Goal: Task Accomplishment & Management: Use online tool/utility

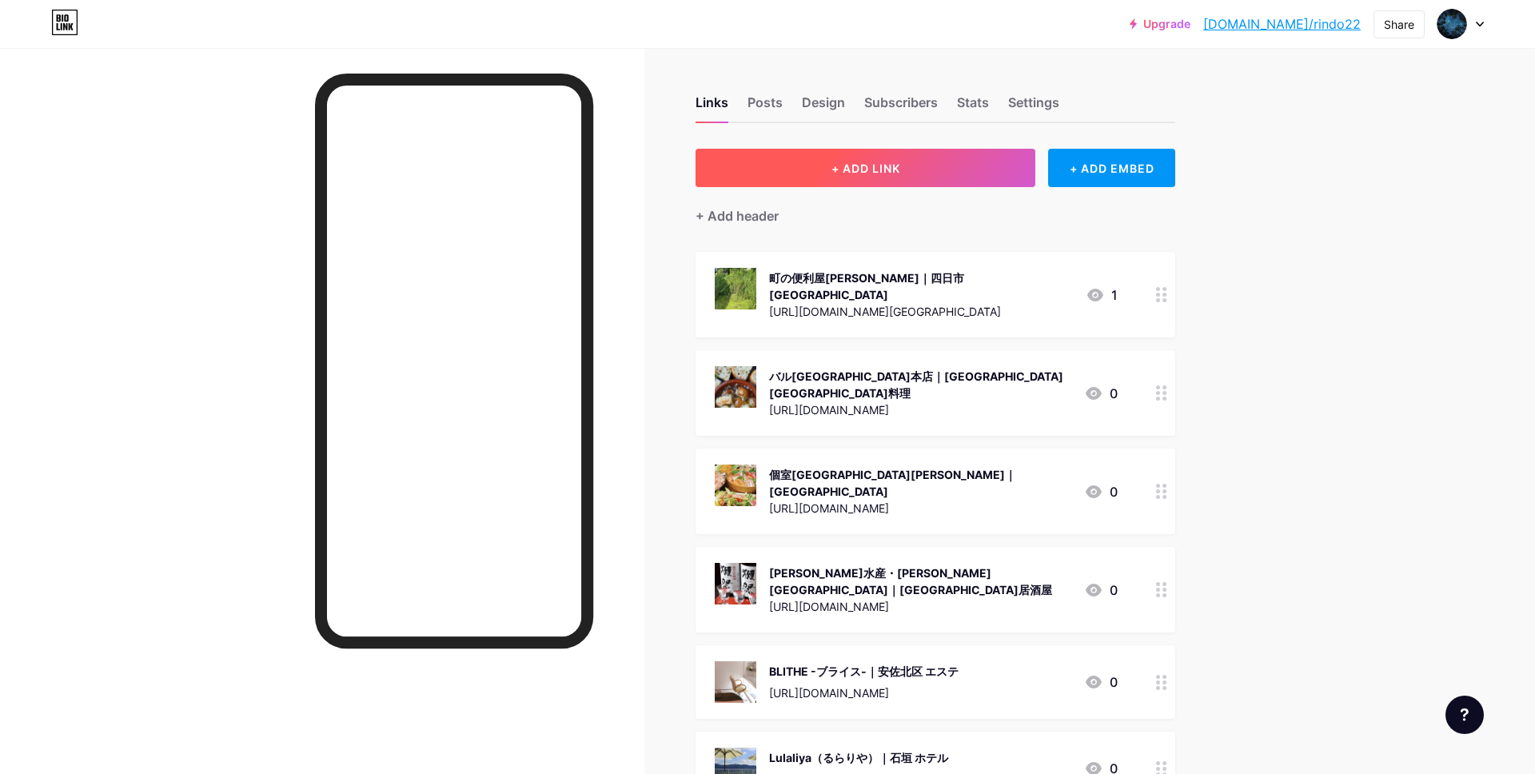
click at [916, 170] on button "+ ADD LINK" at bounding box center [866, 168] width 340 height 38
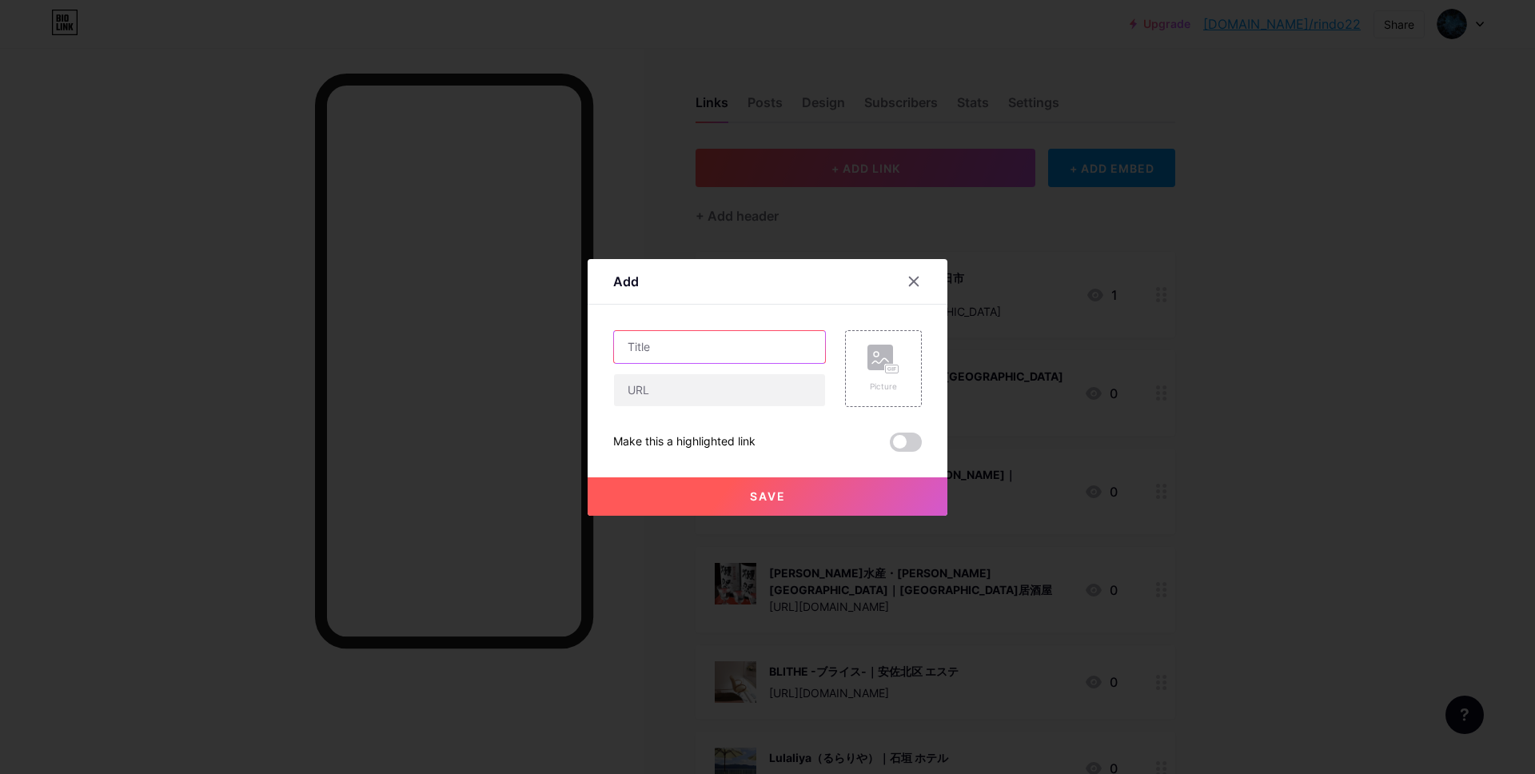
click at [662, 348] on input "text" at bounding box center [719, 347] width 211 height 32
paste input "炉端・郷土料理 魚いち 分店｜[GEOGRAPHIC_DATA] 居酒屋"
type input "炉端・郷土料理 魚いち 分店｜[GEOGRAPHIC_DATA] 居酒屋"
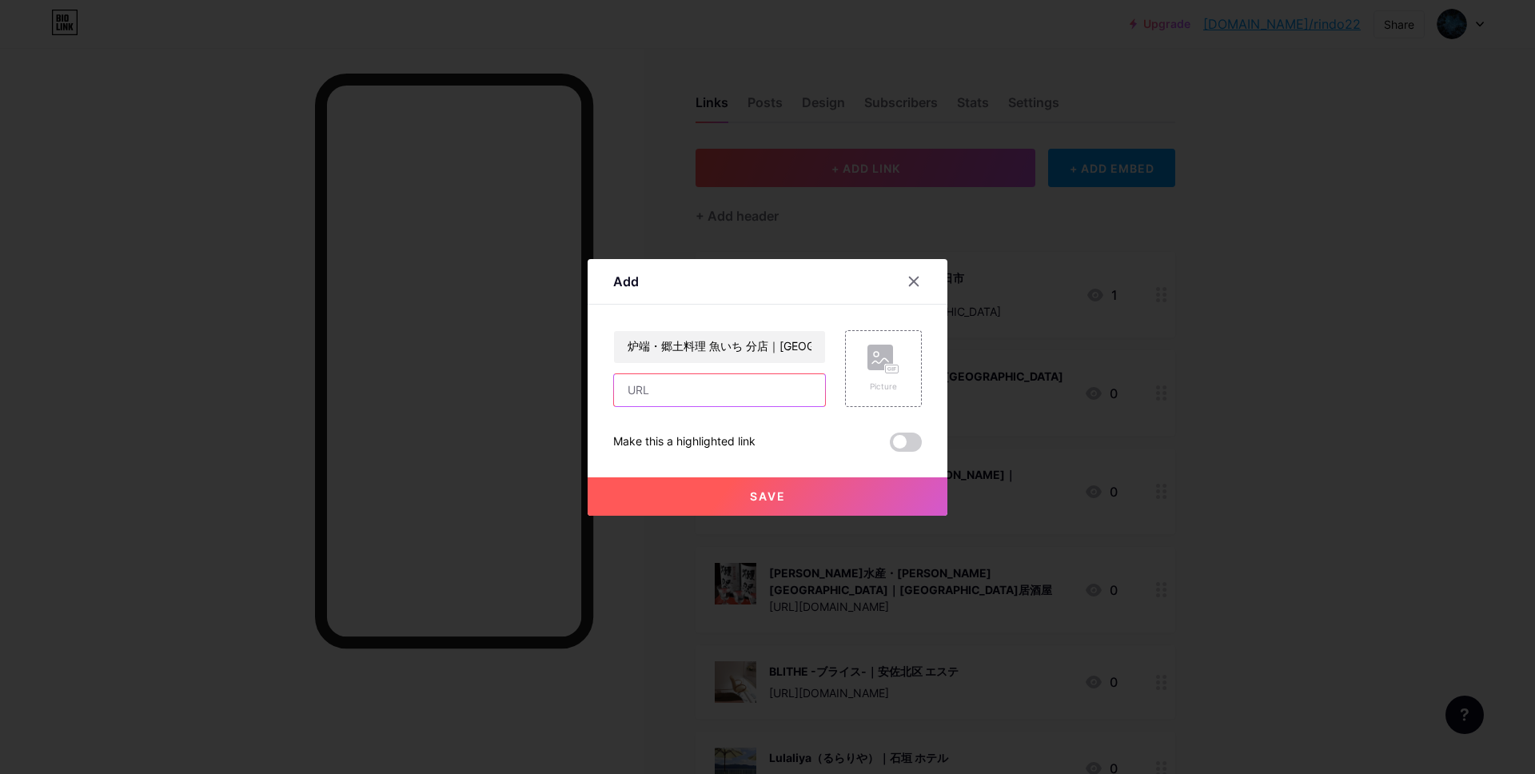
click at [752, 389] on input "text" at bounding box center [719, 390] width 211 height 32
paste input "[URL][DOMAIN_NAME]"
type input "[URL][DOMAIN_NAME]"
click at [892, 365] on rect at bounding box center [892, 369] width 13 height 8
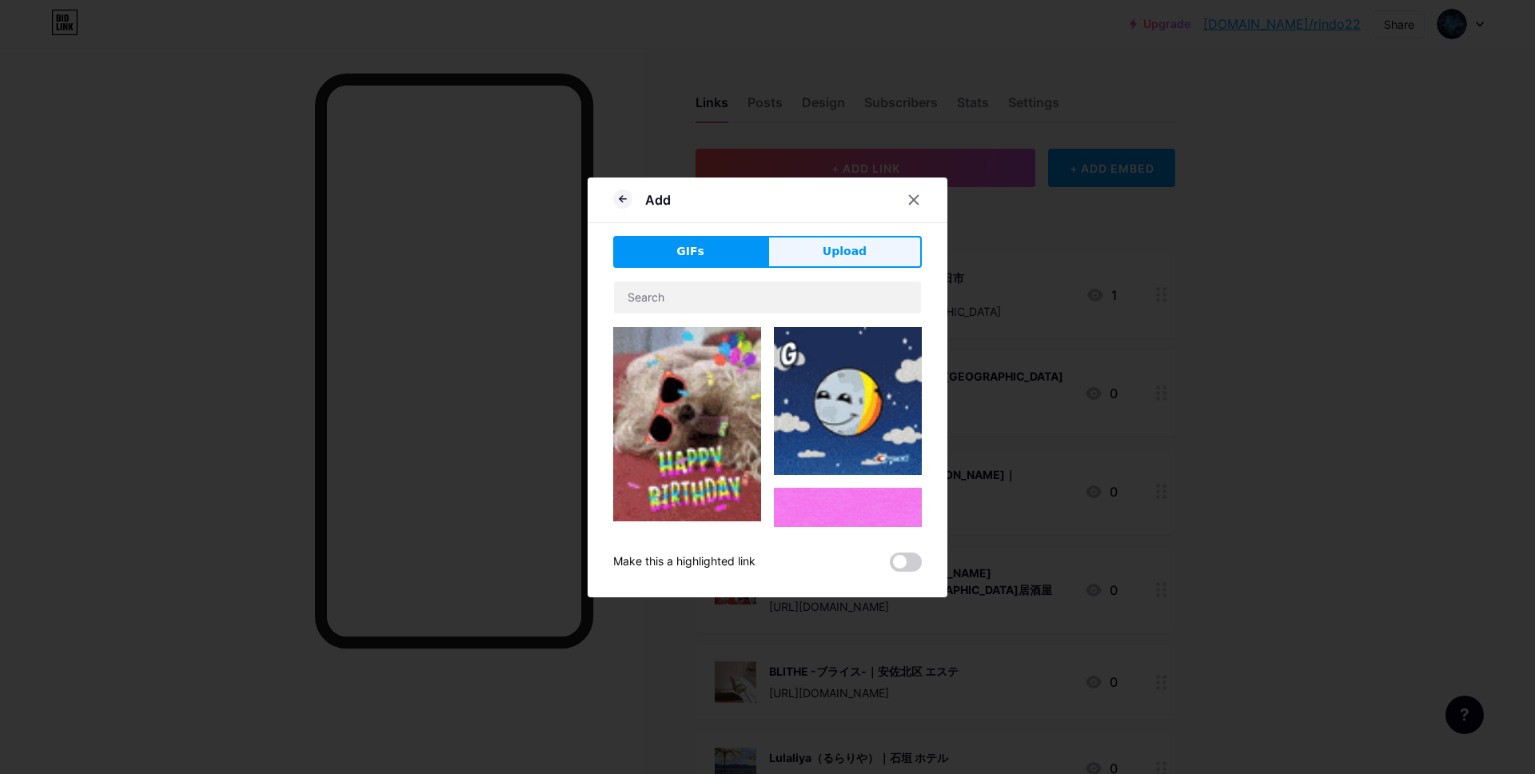
click at [828, 248] on span "Upload" at bounding box center [845, 251] width 44 height 17
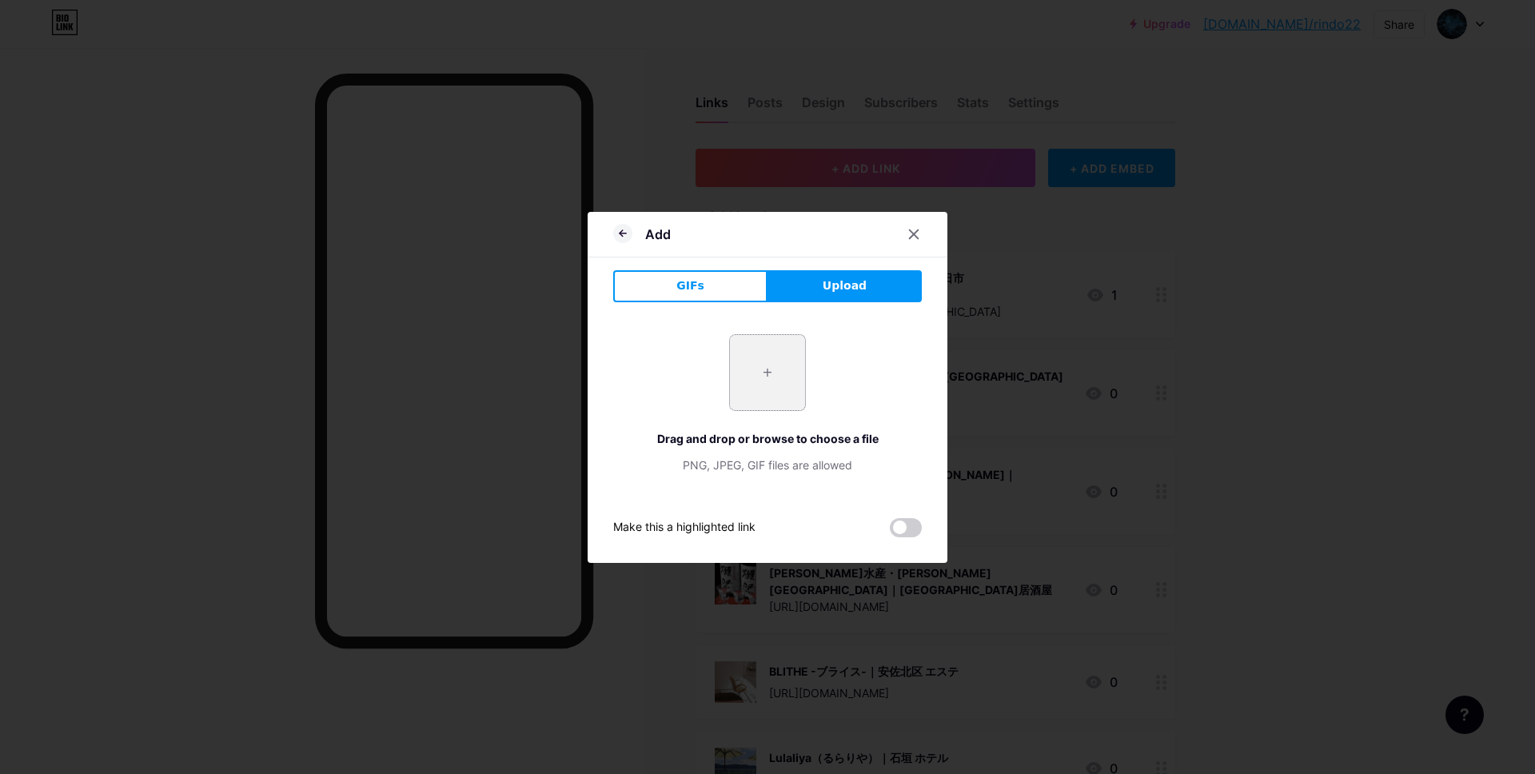
click at [784, 379] on input "file" at bounding box center [767, 372] width 75 height 75
type input "C:\fakepath\スクリーンショット 2025-09-11 14.29.36.jpg"
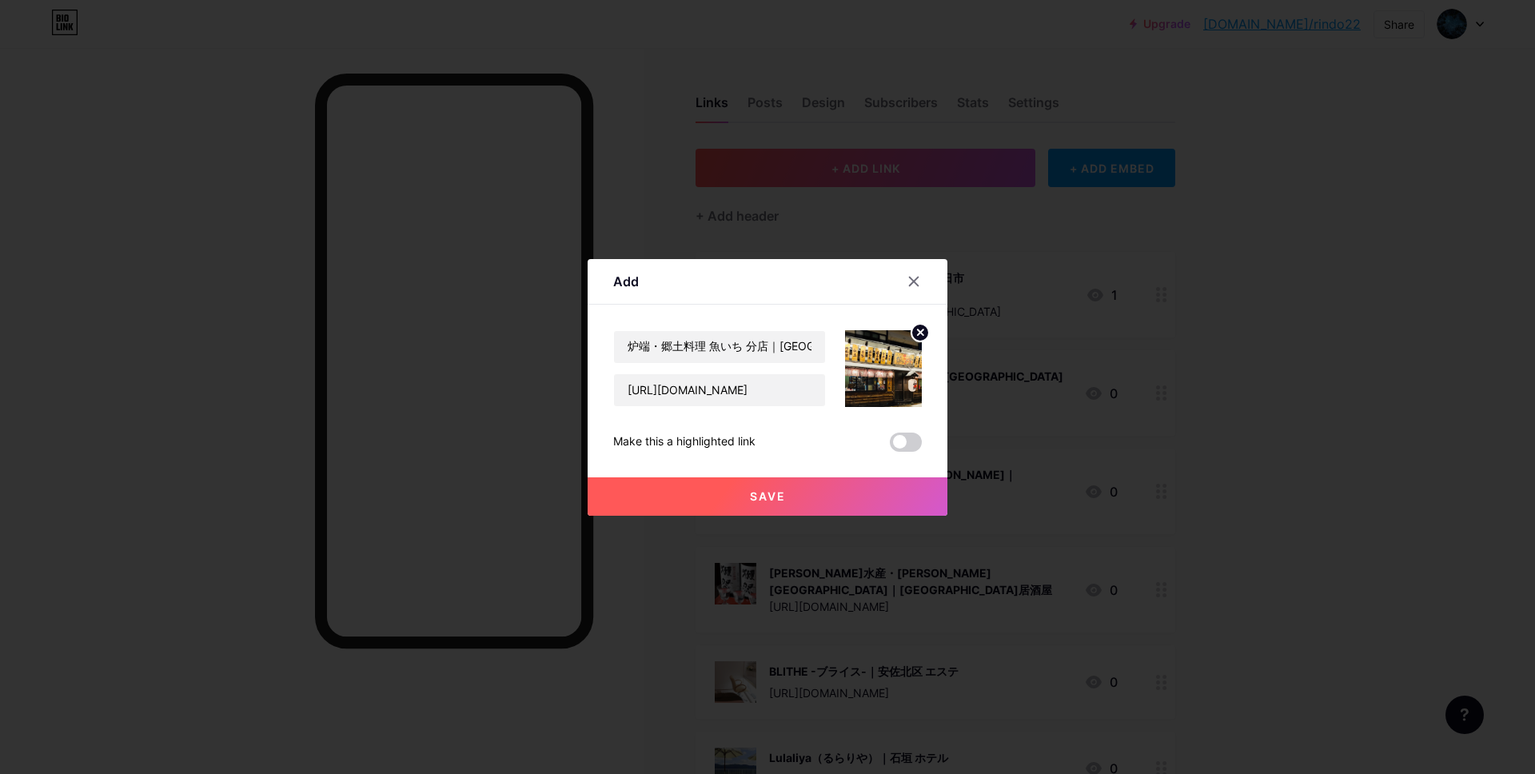
click at [787, 495] on button "Save" at bounding box center [768, 496] width 360 height 38
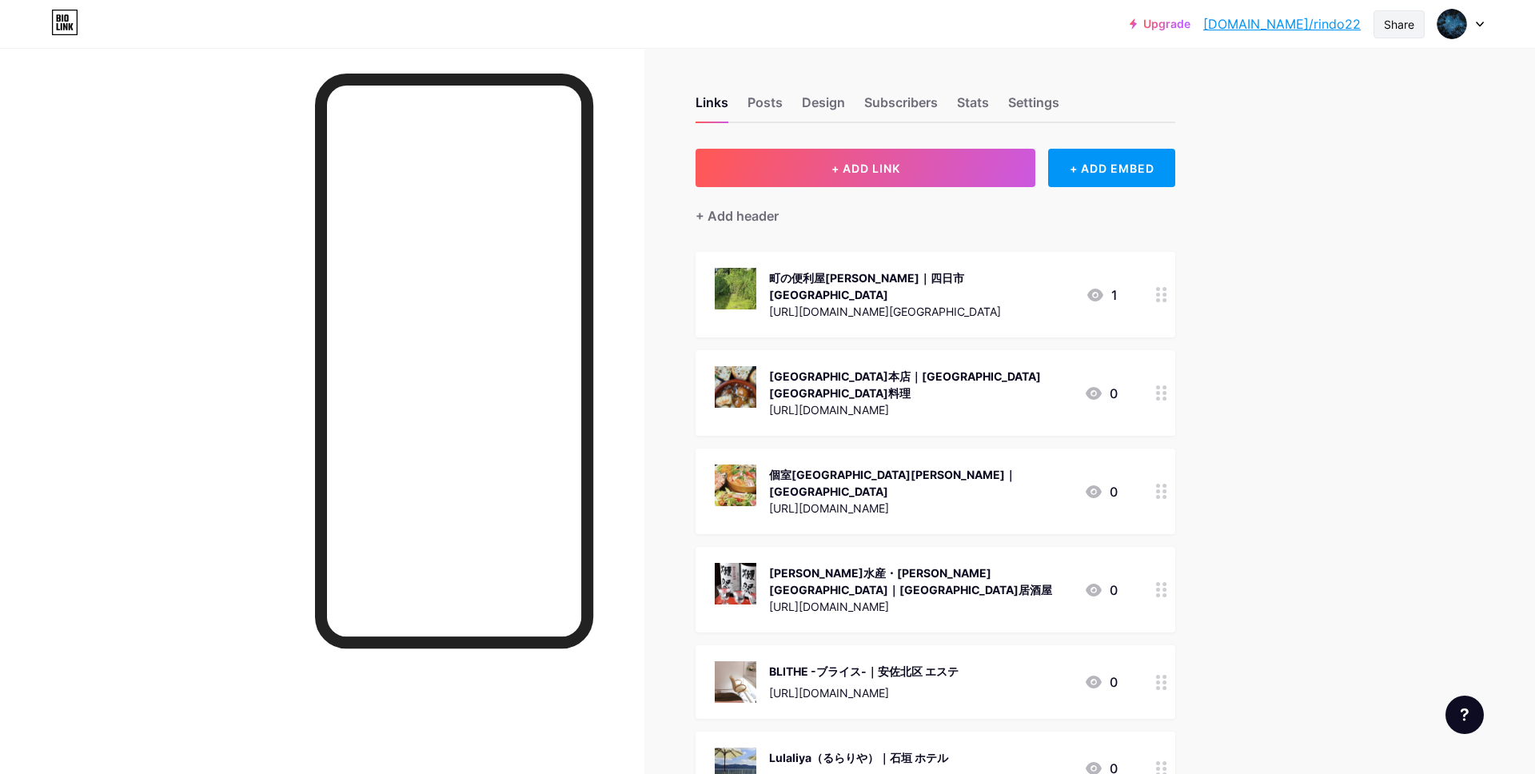
click at [1390, 19] on div "Share" at bounding box center [1399, 24] width 30 height 17
click at [1310, 74] on div "Copy link" at bounding box center [1305, 82] width 238 height 38
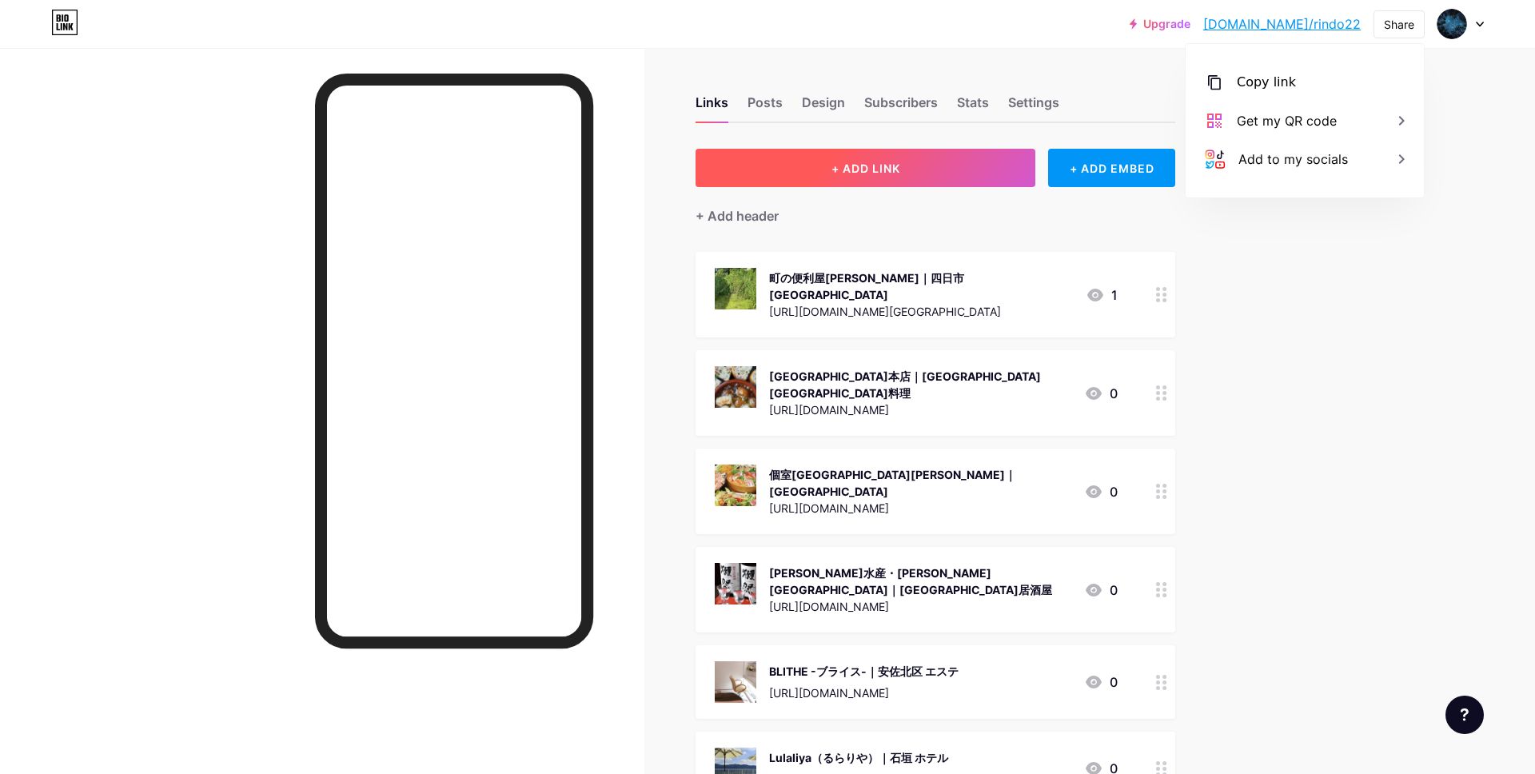
click at [791, 166] on button "+ ADD LINK" at bounding box center [866, 168] width 340 height 38
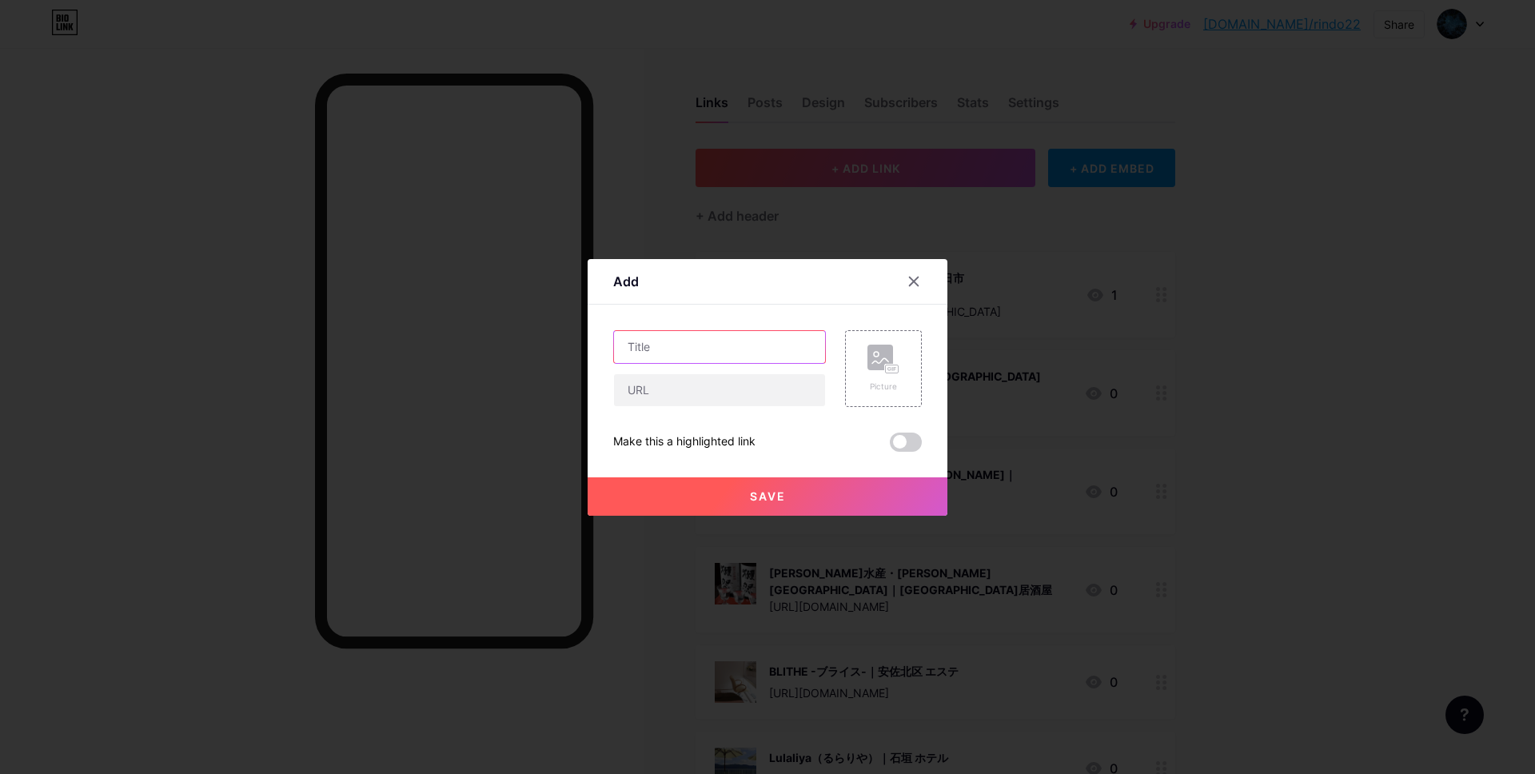
click at [674, 345] on input "text" at bounding box center [719, 347] width 211 height 32
paste input "ペインオフィスカスガたけはな院｜[PERSON_NAME][GEOGRAPHIC_DATA] 整体"
type input "ペインオフィスカスガたけはな院｜[PERSON_NAME][GEOGRAPHIC_DATA] 整体"
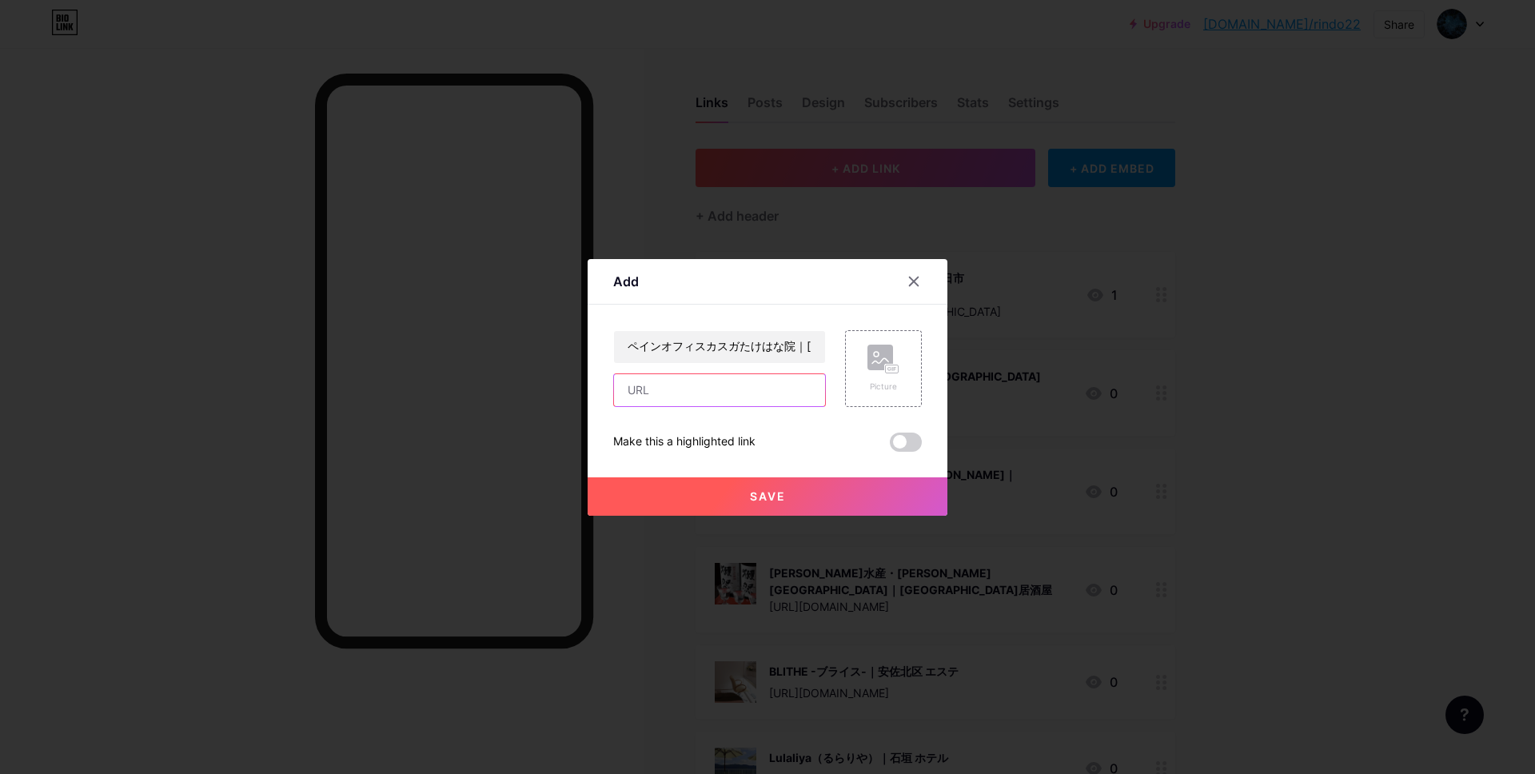
click at [684, 391] on input "text" at bounding box center [719, 390] width 211 height 32
click at [680, 399] on input "text" at bounding box center [719, 390] width 211 height 32
paste input "[URL][DOMAIN_NAME]"
type input "[URL][DOMAIN_NAME]"
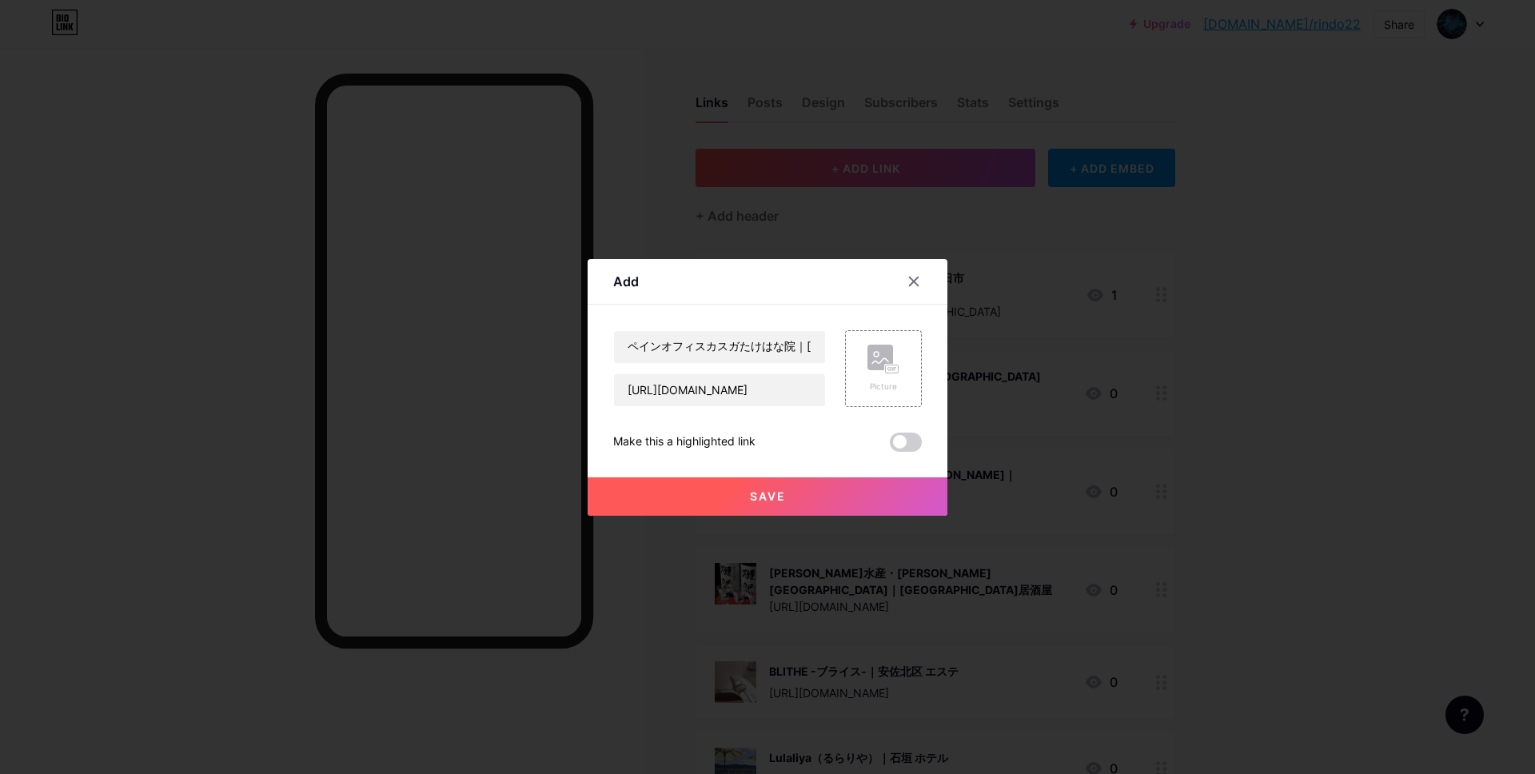
scroll to position [0, 0]
click at [826, 437] on div "Make this a highlighted link" at bounding box center [767, 442] width 309 height 19
click at [891, 351] on rect at bounding box center [881, 358] width 26 height 26
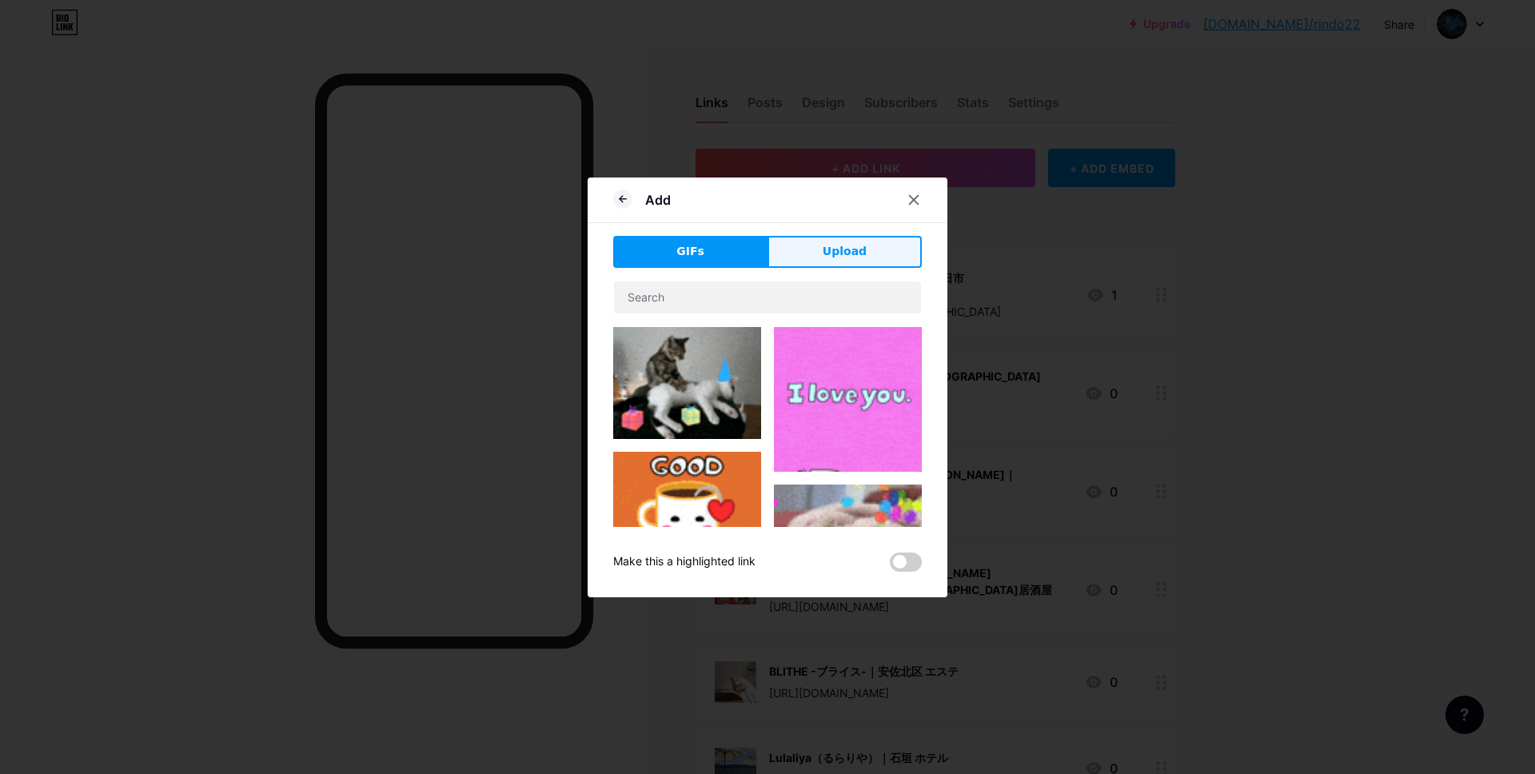
click at [810, 258] on button "Upload" at bounding box center [845, 252] width 154 height 32
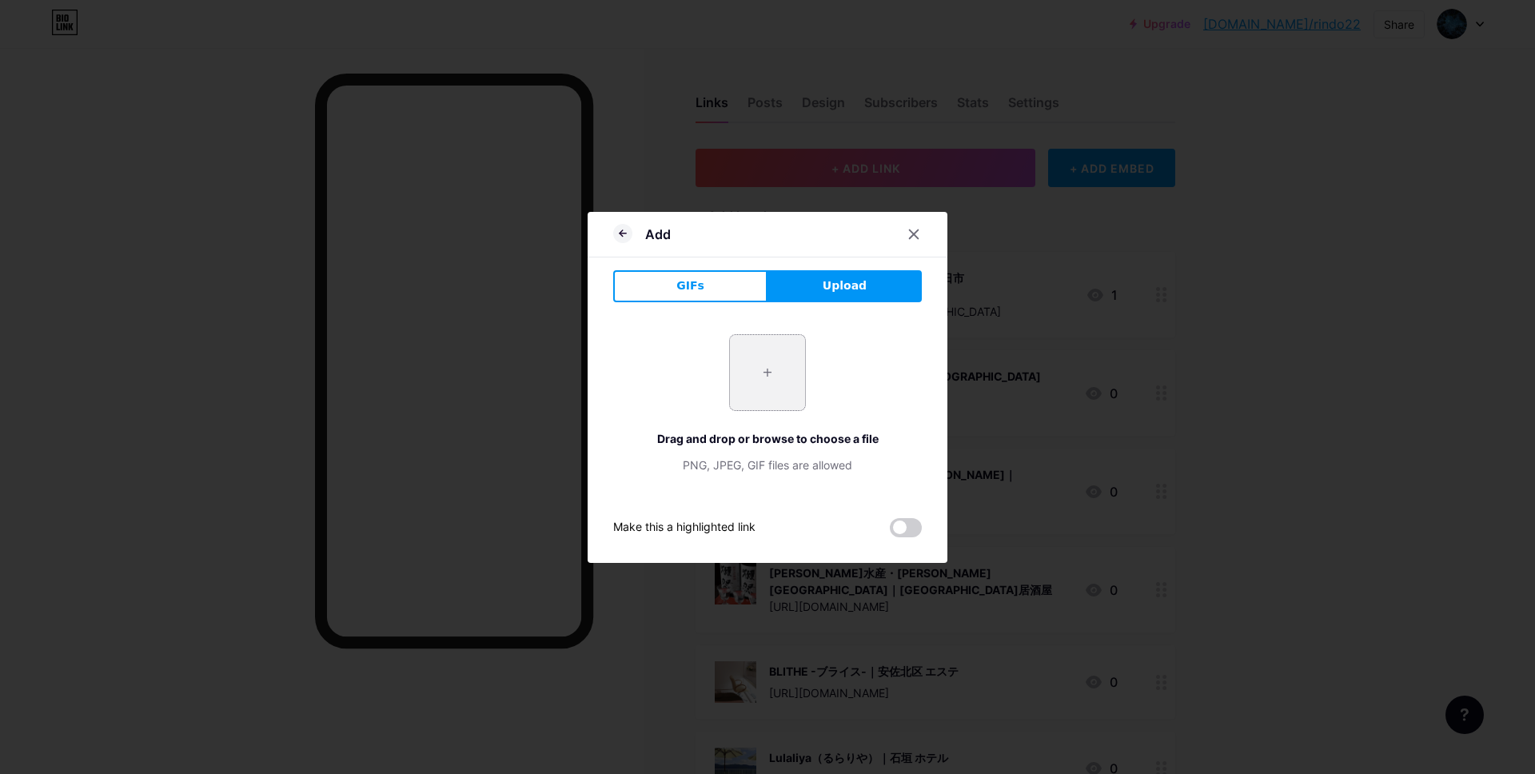
click at [772, 365] on input "file" at bounding box center [767, 372] width 75 height 75
type input "C:\fakepath\スクリーンショット 2025-09-11 14.33.10.jpg"
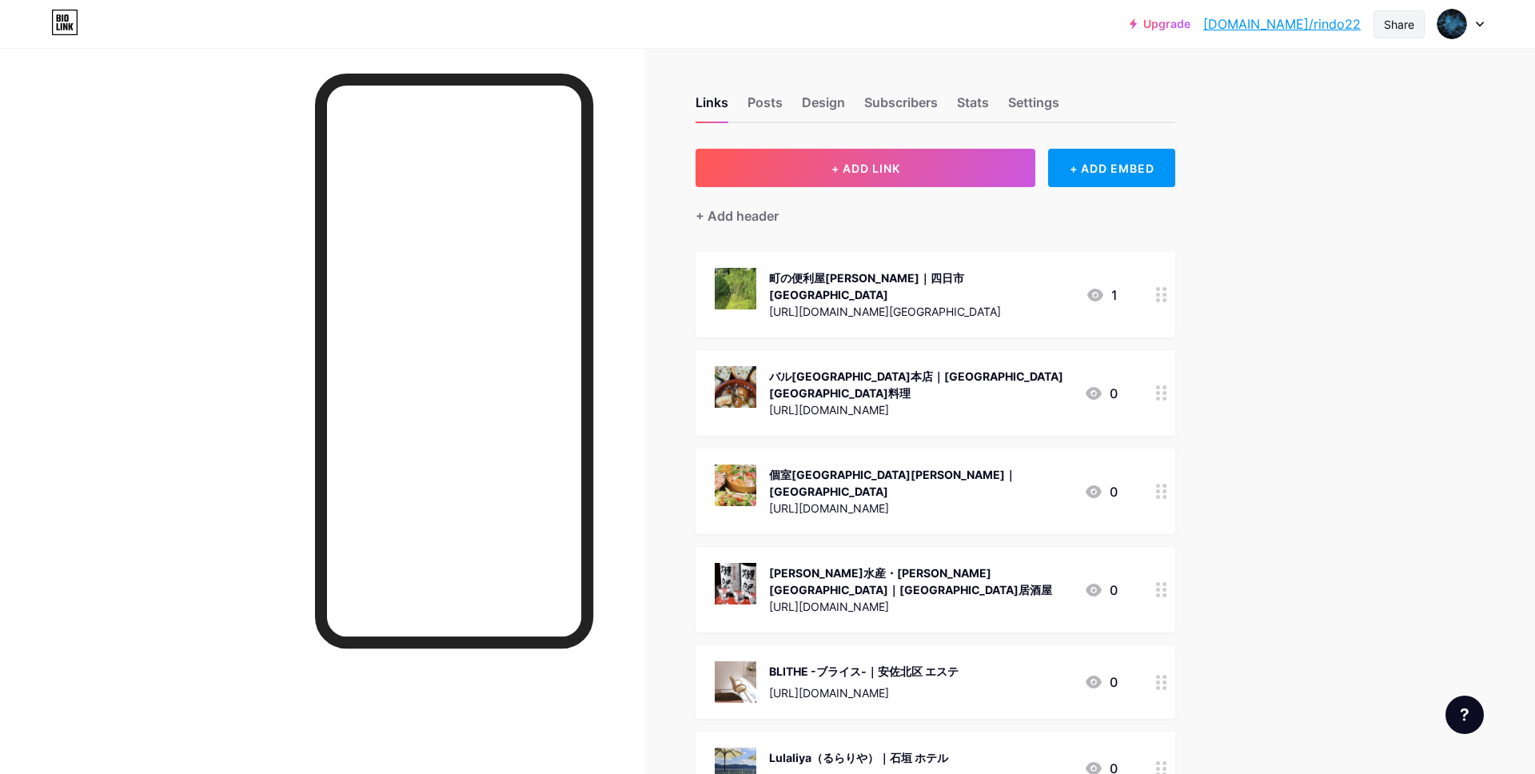
click at [1409, 22] on div "Share" at bounding box center [1399, 24] width 30 height 17
click at [1291, 79] on div "Copy link" at bounding box center [1305, 82] width 238 height 38
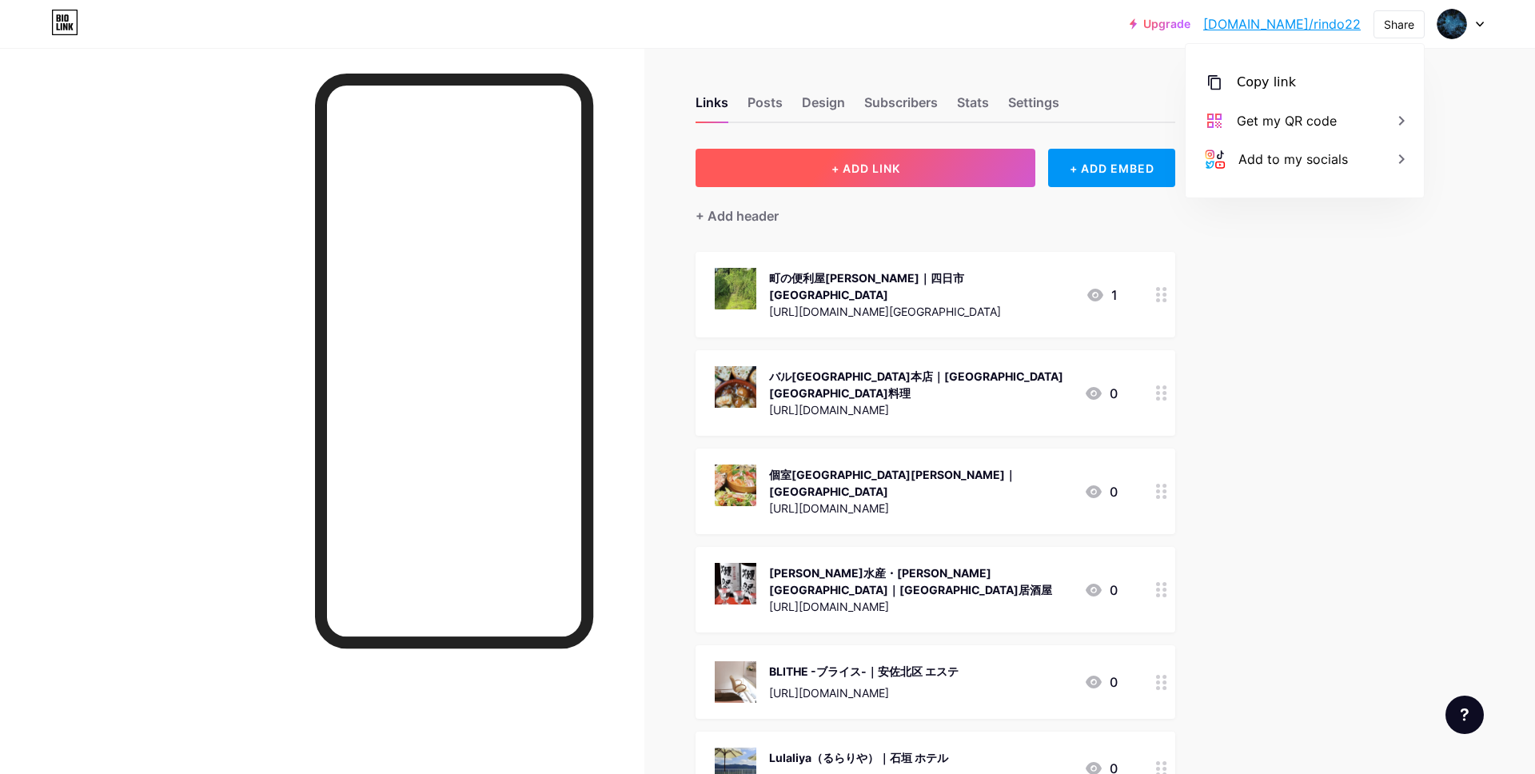
click at [844, 152] on button "+ ADD LINK" at bounding box center [866, 168] width 340 height 38
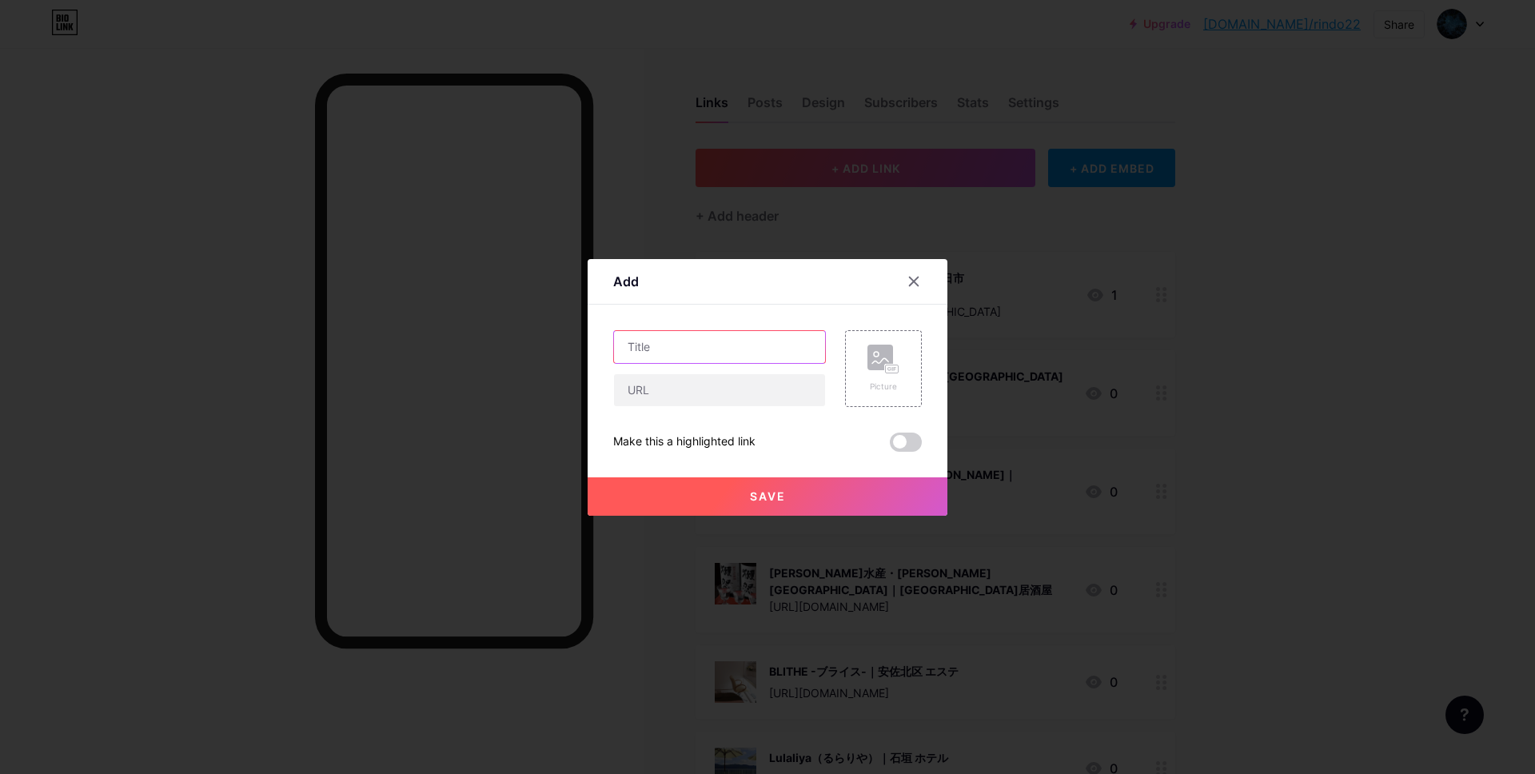
click at [660, 357] on input "text" at bounding box center [719, 347] width 211 height 32
paste input "ペインオフィスカスガたけはな院｜[PERSON_NAME][GEOGRAPHIC_DATA] 整体"
type input "ペインオフィスカスガたけはな院｜[PERSON_NAME][GEOGRAPHIC_DATA] 整体"
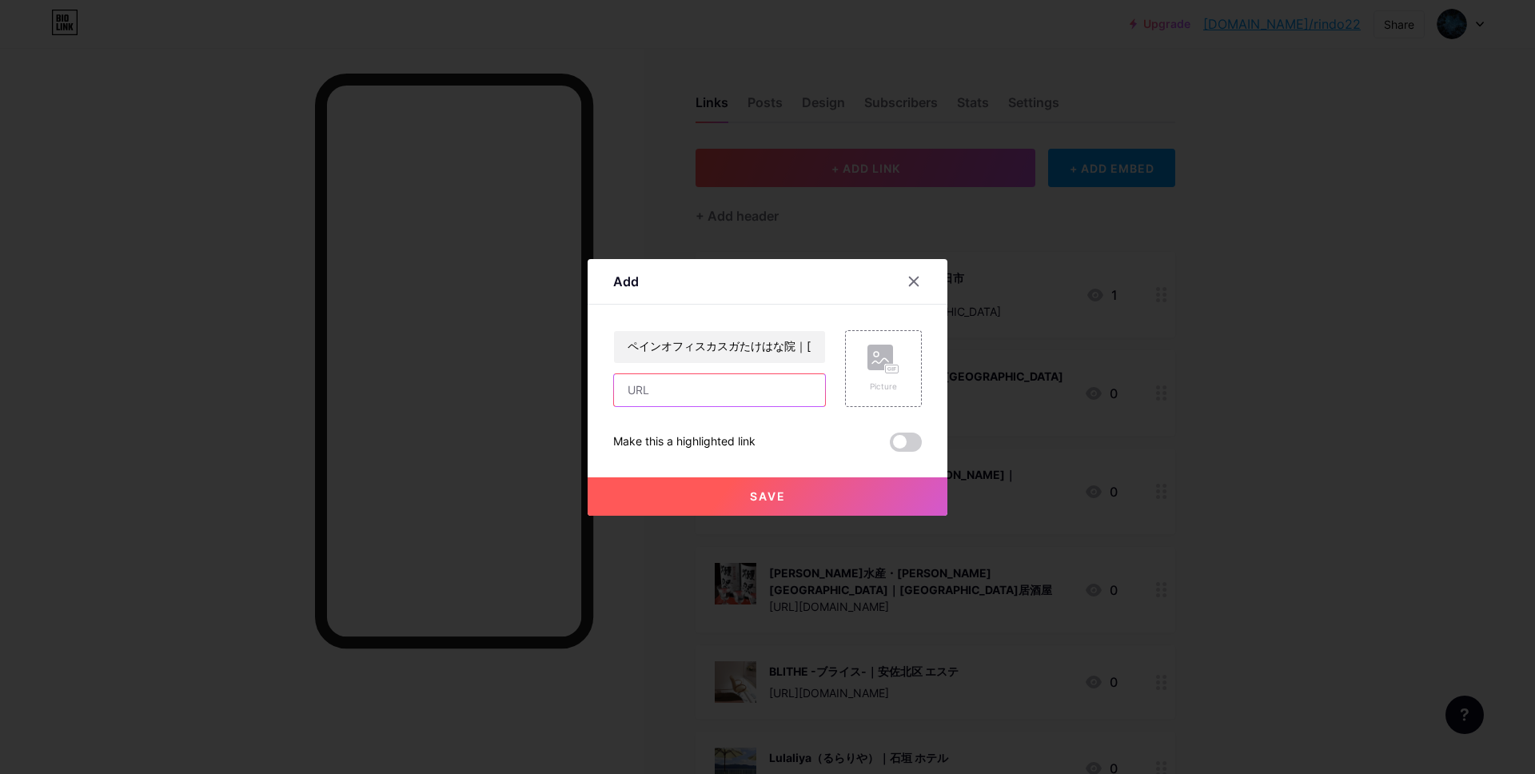
click at [640, 389] on input "text" at bounding box center [719, 390] width 211 height 32
click at [698, 384] on input "text" at bounding box center [719, 390] width 211 height 32
paste input "[URL][DOMAIN_NAME]"
type input "[URL][DOMAIN_NAME]"
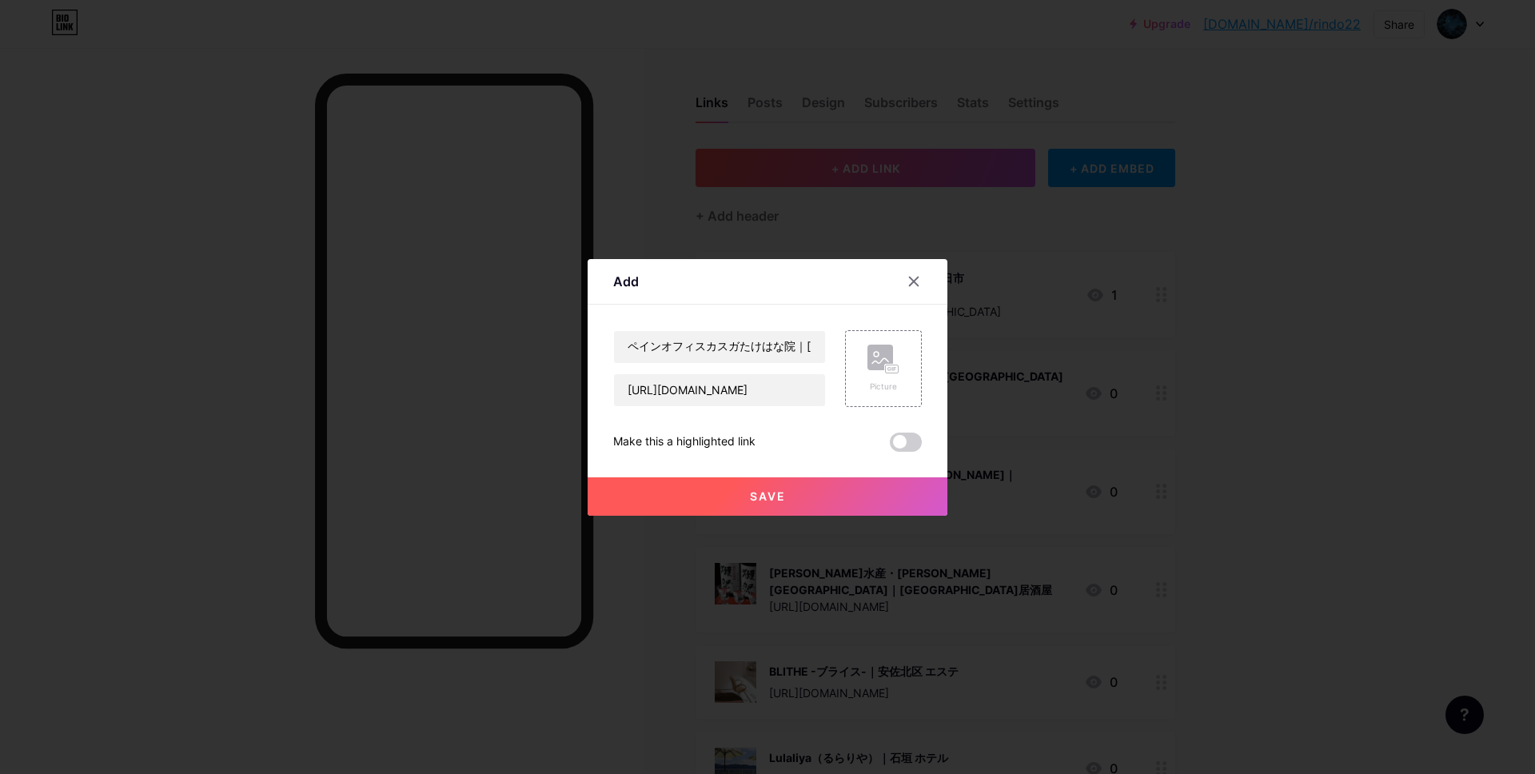
scroll to position [0, 0]
click at [686, 340] on input "ペインオフィスカスガたけはな院｜[PERSON_NAME][GEOGRAPHIC_DATA] 整体" at bounding box center [719, 347] width 211 height 32
paste input "すし居酒屋】阿佐ヶ谷漁港直売所 by江戸や鮨八｜阿佐ヶ谷 寿司"
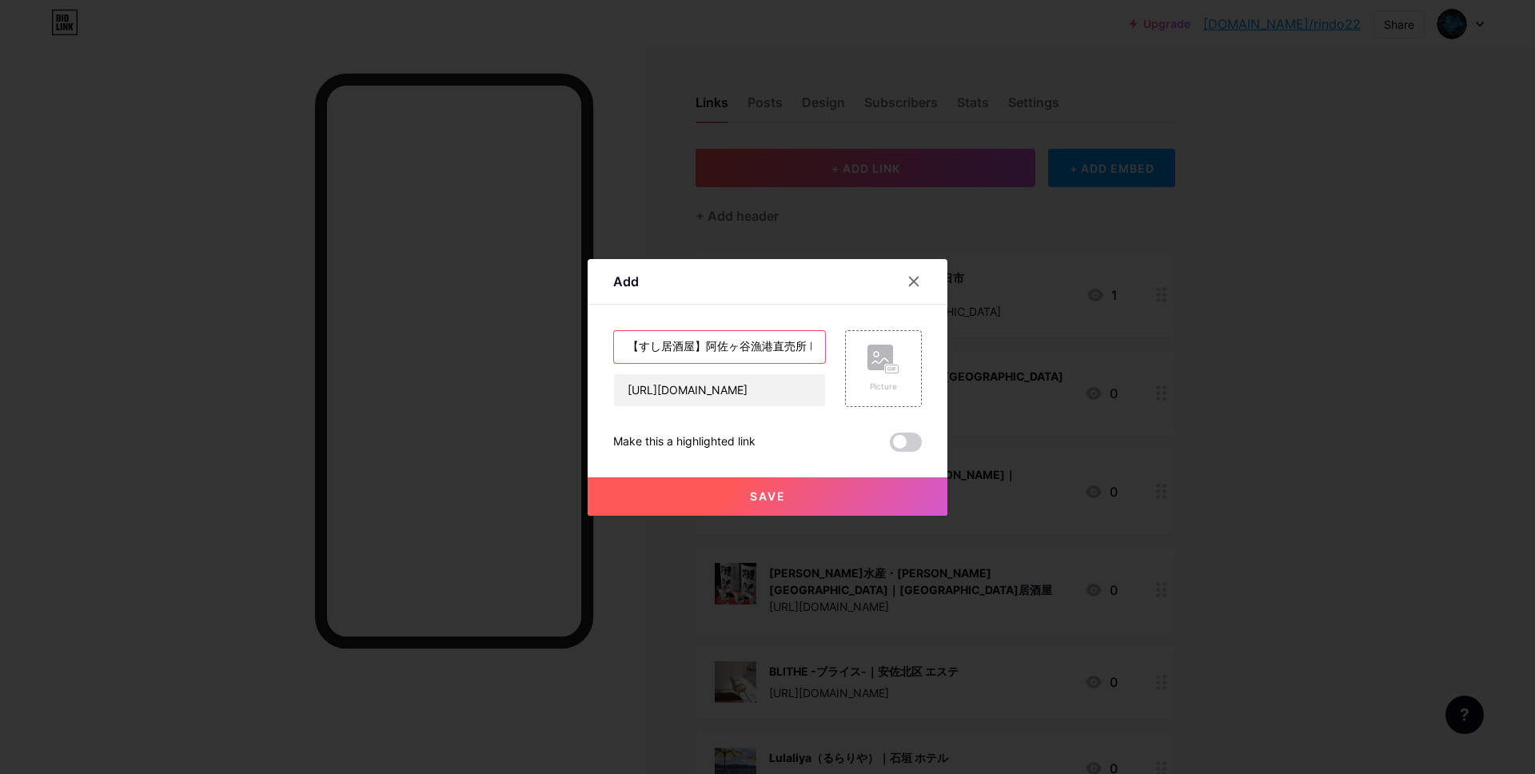
scroll to position [0, 149]
type input "【すし居酒屋】阿佐ヶ谷漁港直売所 by江戸や鮨八｜阿佐ヶ谷 寿司"
click at [702, 393] on input "[URL][DOMAIN_NAME]" at bounding box center [719, 390] width 211 height 32
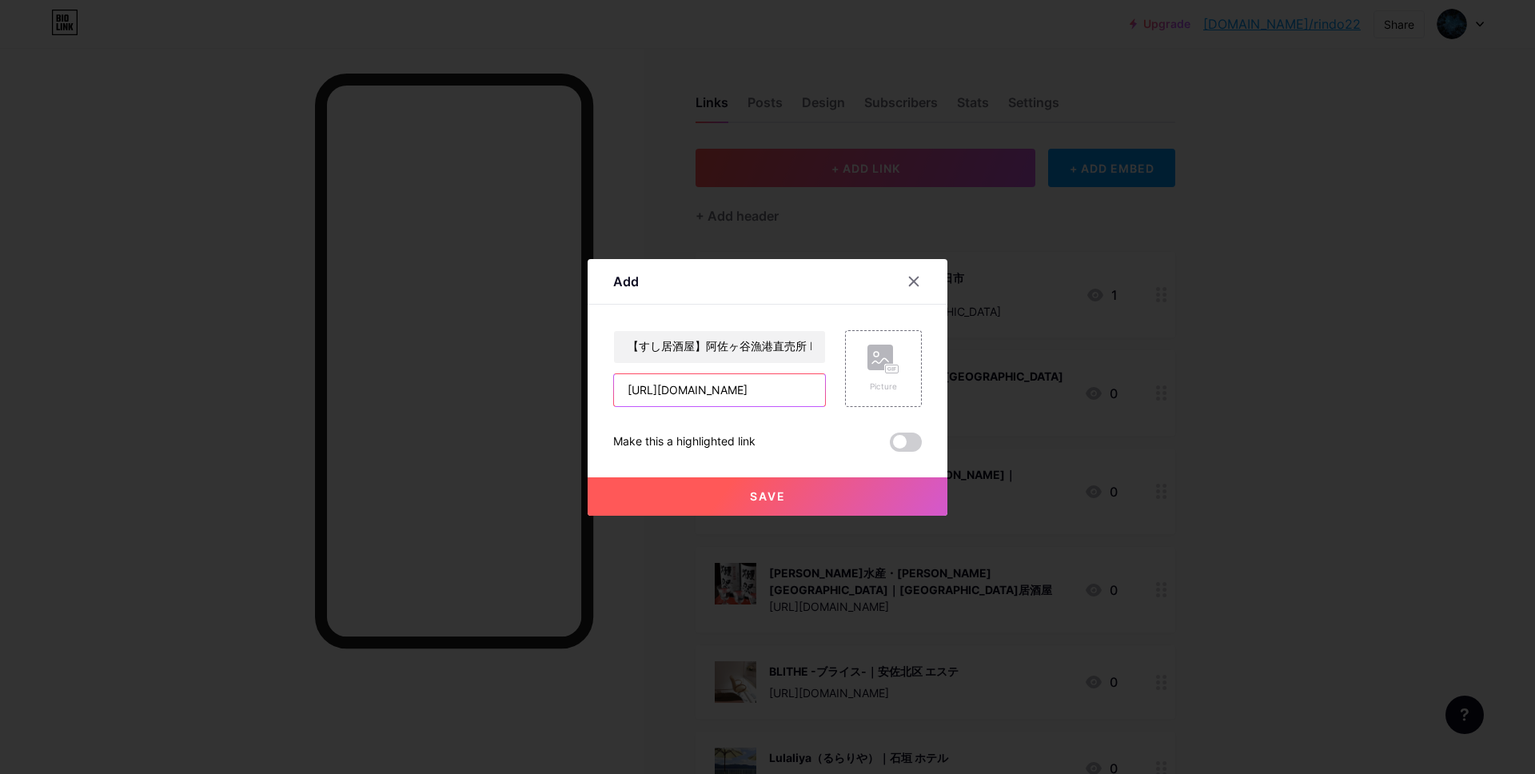
click at [702, 393] on input "[URL][DOMAIN_NAME]" at bounding box center [719, 390] width 211 height 32
paste input "iKcpjaRzpeGpVcG6A"
type input "[URL][DOMAIN_NAME]"
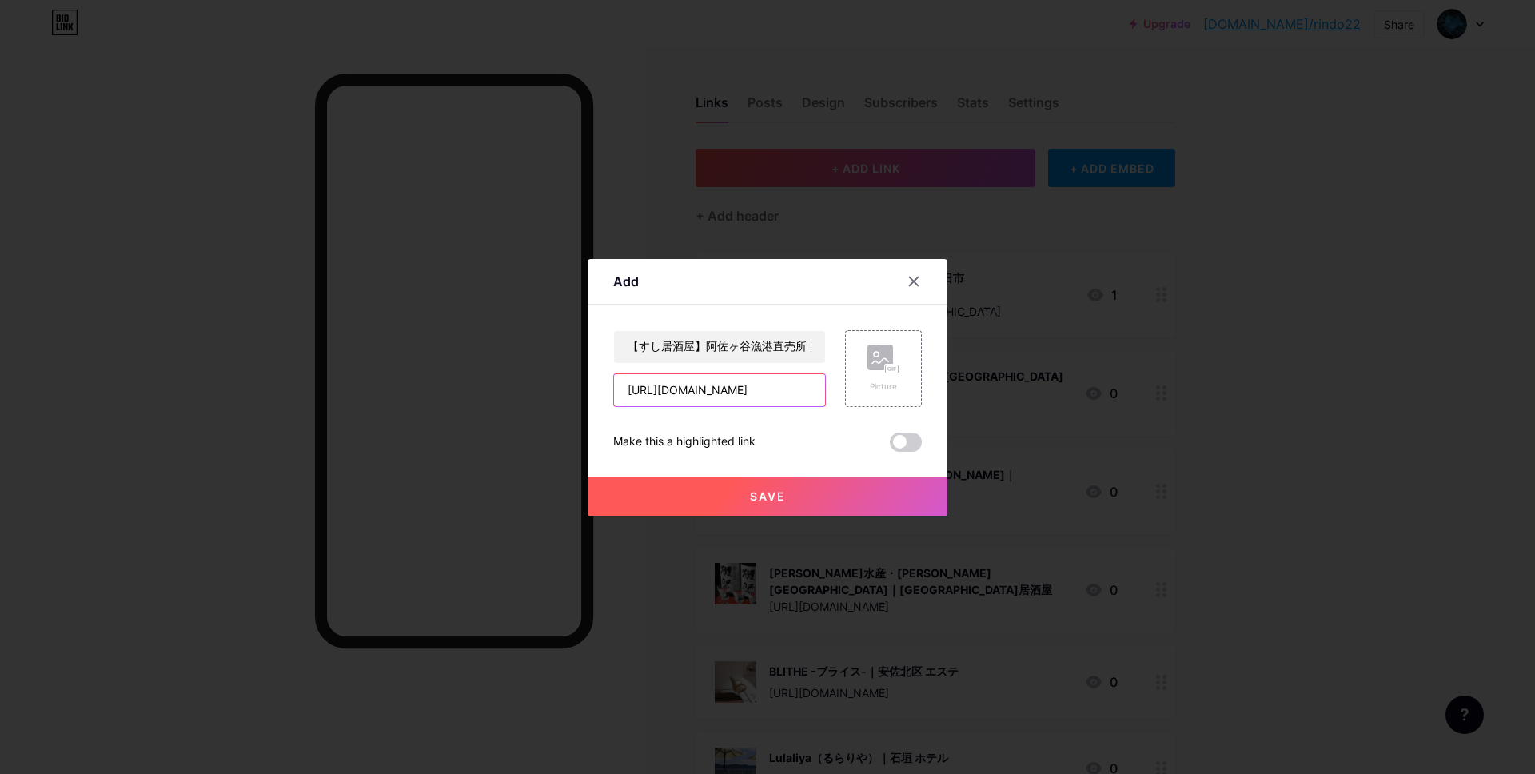
click at [700, 390] on input "[URL][DOMAIN_NAME]" at bounding box center [719, 390] width 211 height 32
click at [869, 368] on rect at bounding box center [881, 358] width 26 height 26
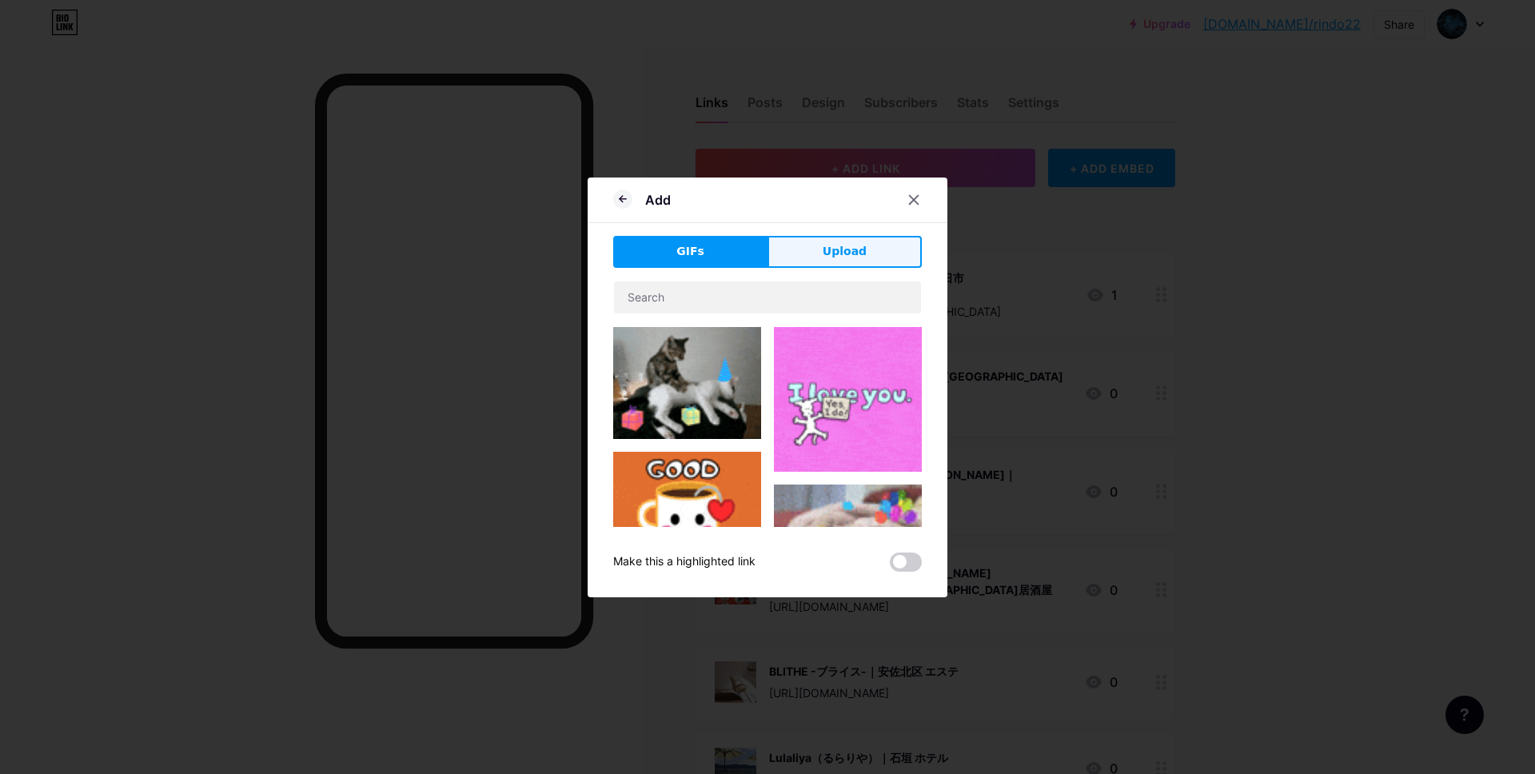
click at [852, 256] on span "Upload" at bounding box center [845, 251] width 44 height 17
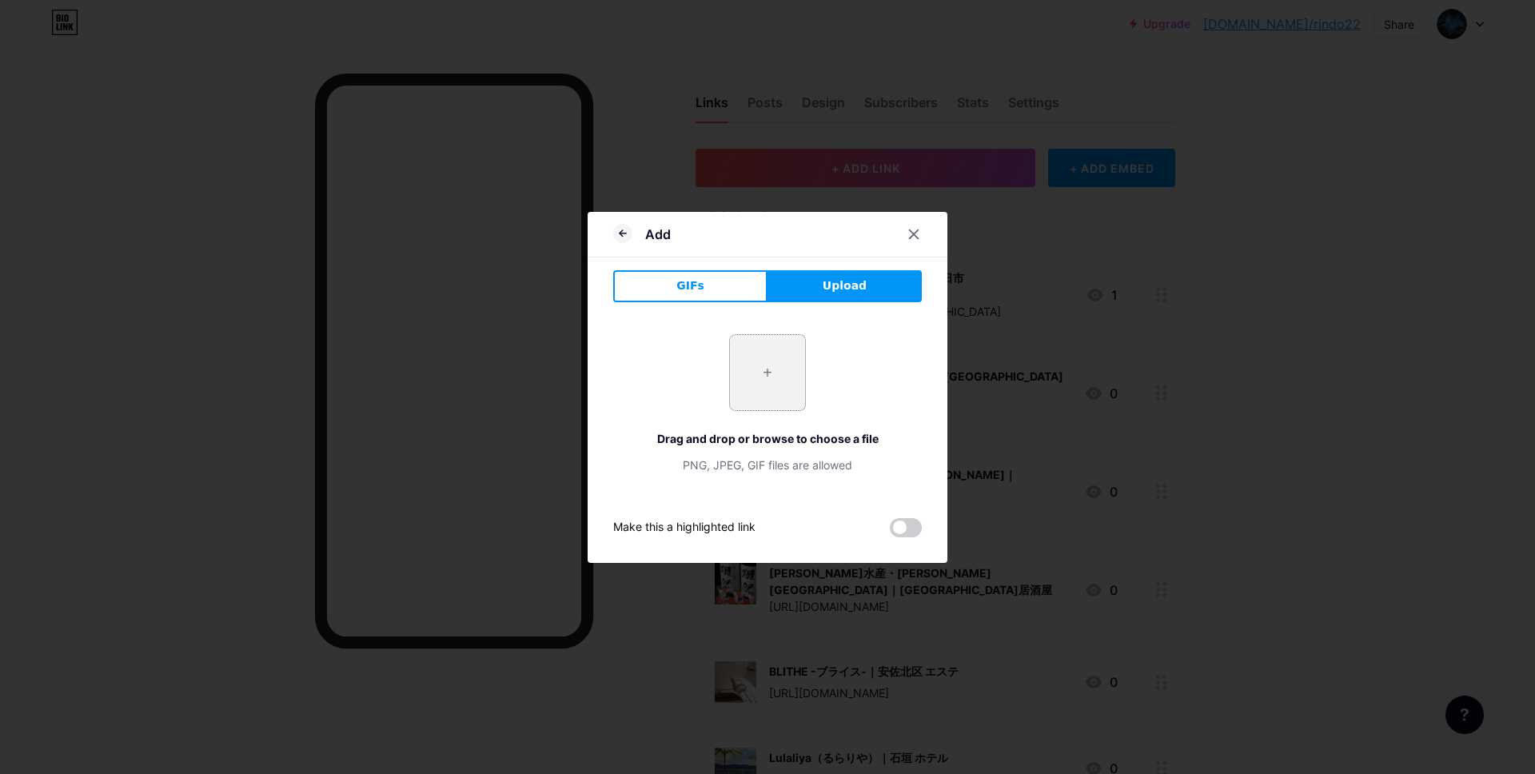
click at [749, 365] on input "file" at bounding box center [767, 372] width 75 height 75
type input "C:\fakepath\スクリーンショット 2025-09-11 14.36.33.jpg"
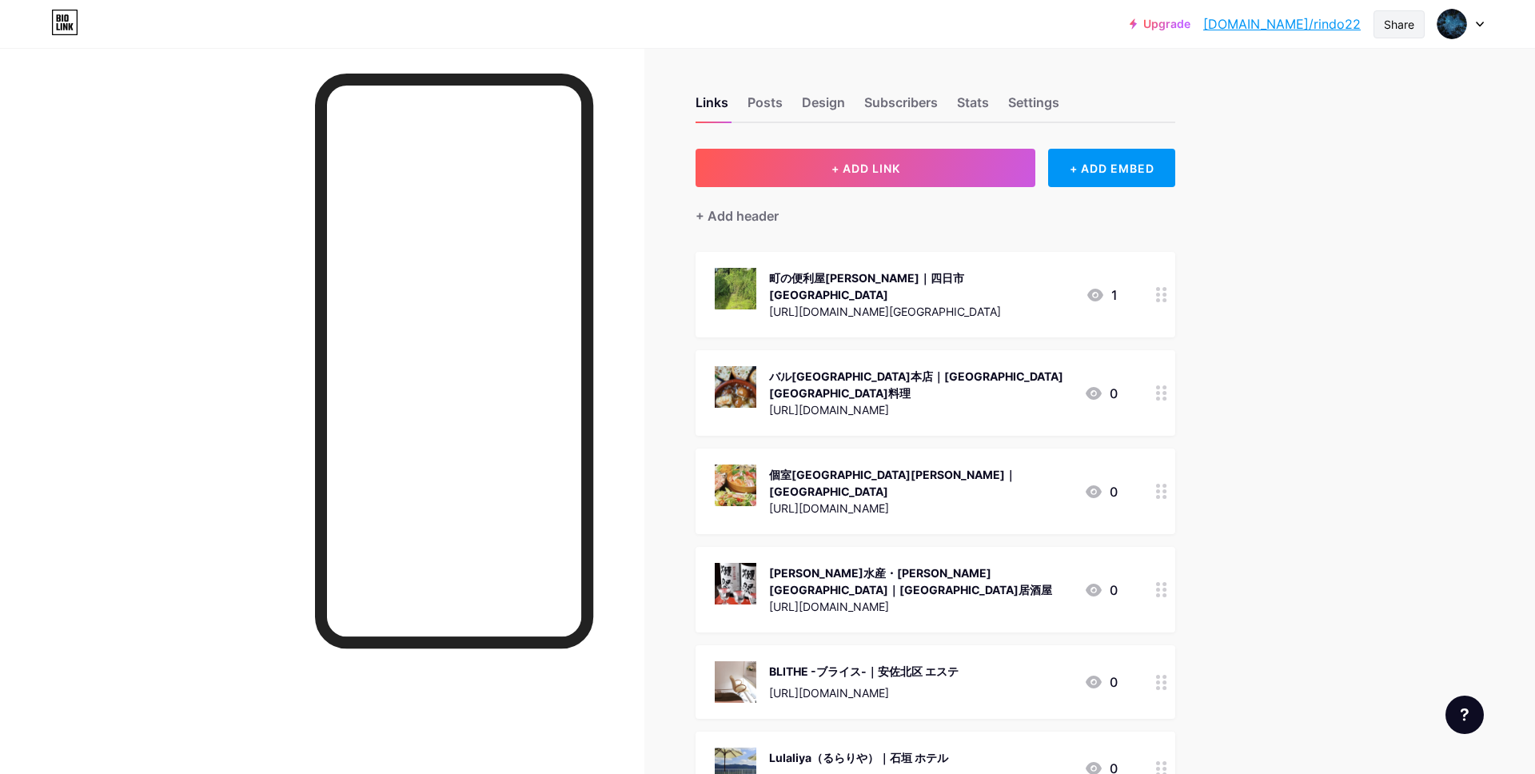
click at [1410, 22] on div "Share" at bounding box center [1399, 24] width 30 height 17
click at [1276, 78] on div "Copy link" at bounding box center [1266, 82] width 59 height 19
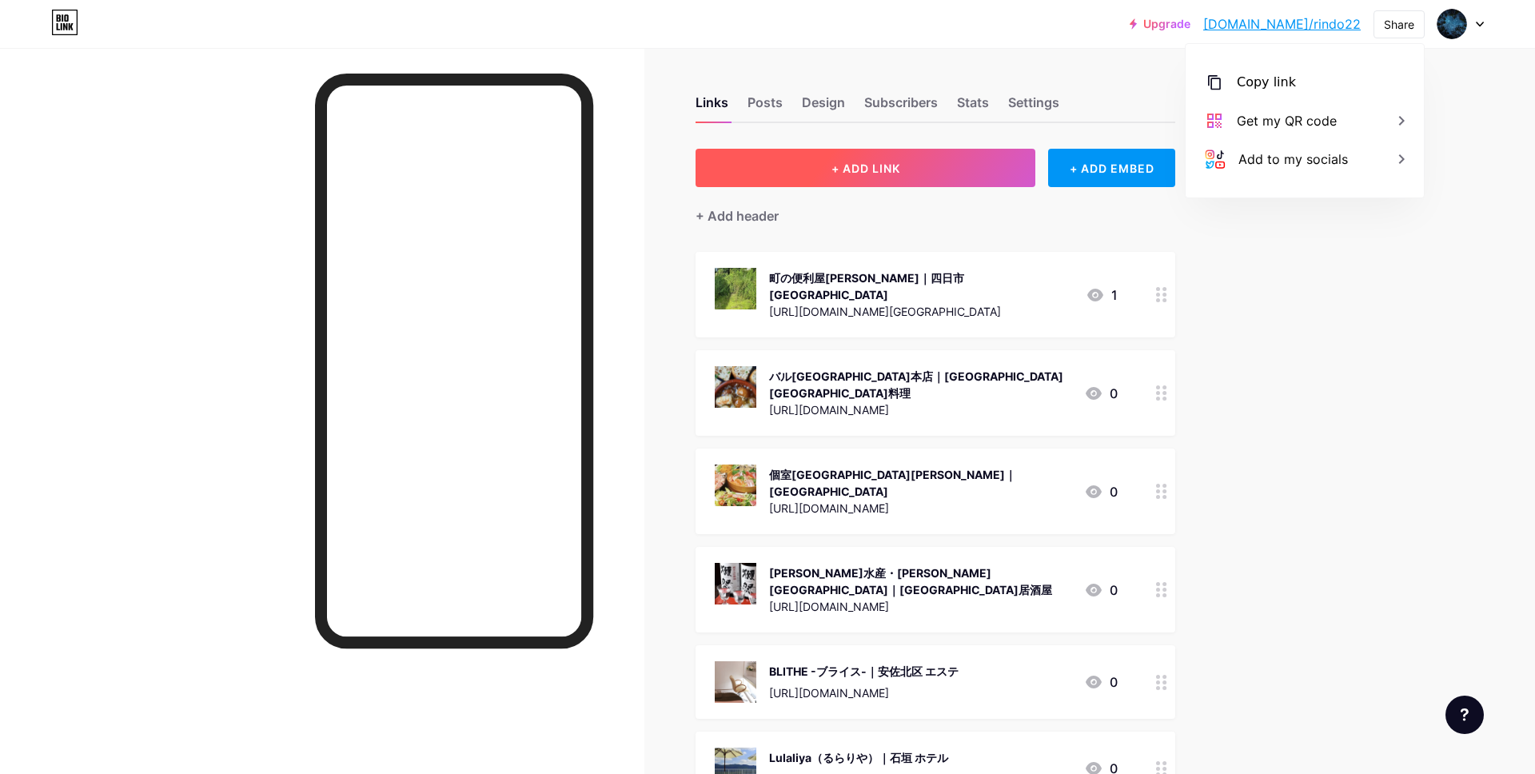
click at [832, 170] on span "+ ADD LINK" at bounding box center [866, 169] width 69 height 14
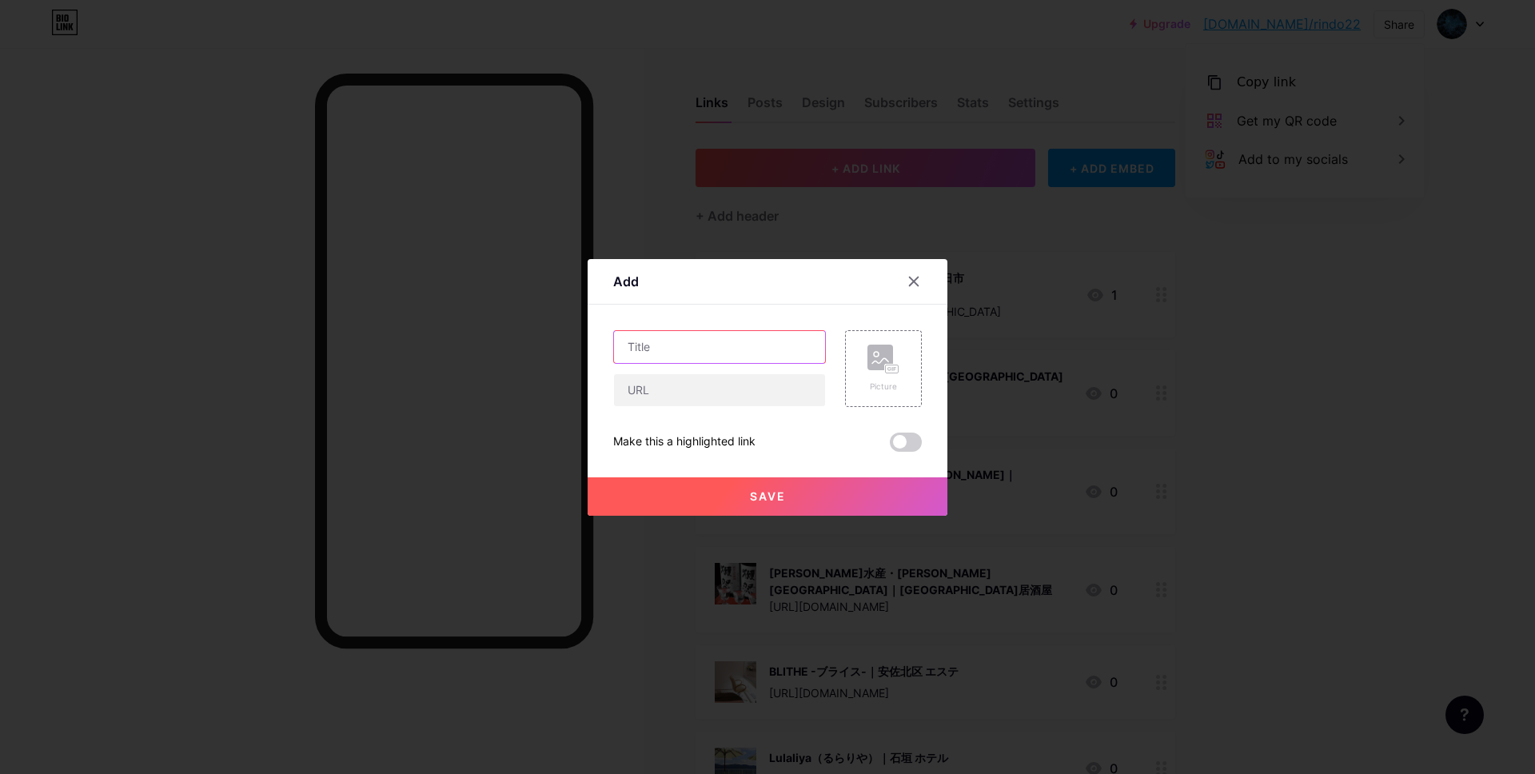
click at [697, 360] on input "text" at bounding box center [719, 347] width 211 height 32
paste input "巻き爪補正店 [GEOGRAPHIC_DATA]｜[GEOGRAPHIC_DATA][GEOGRAPHIC_DATA] [GEOGRAPHIC_DATA]"
paste input "[URL][DOMAIN_NAME]"
type input "巻き爪補正店 [GEOGRAPHIC_DATA]｜[GEOGRAPHIC_DATA][GEOGRAPHIC_DATA] [GEOGRAPHIC_DATA]"
click at [747, 395] on input "text" at bounding box center [719, 390] width 211 height 32
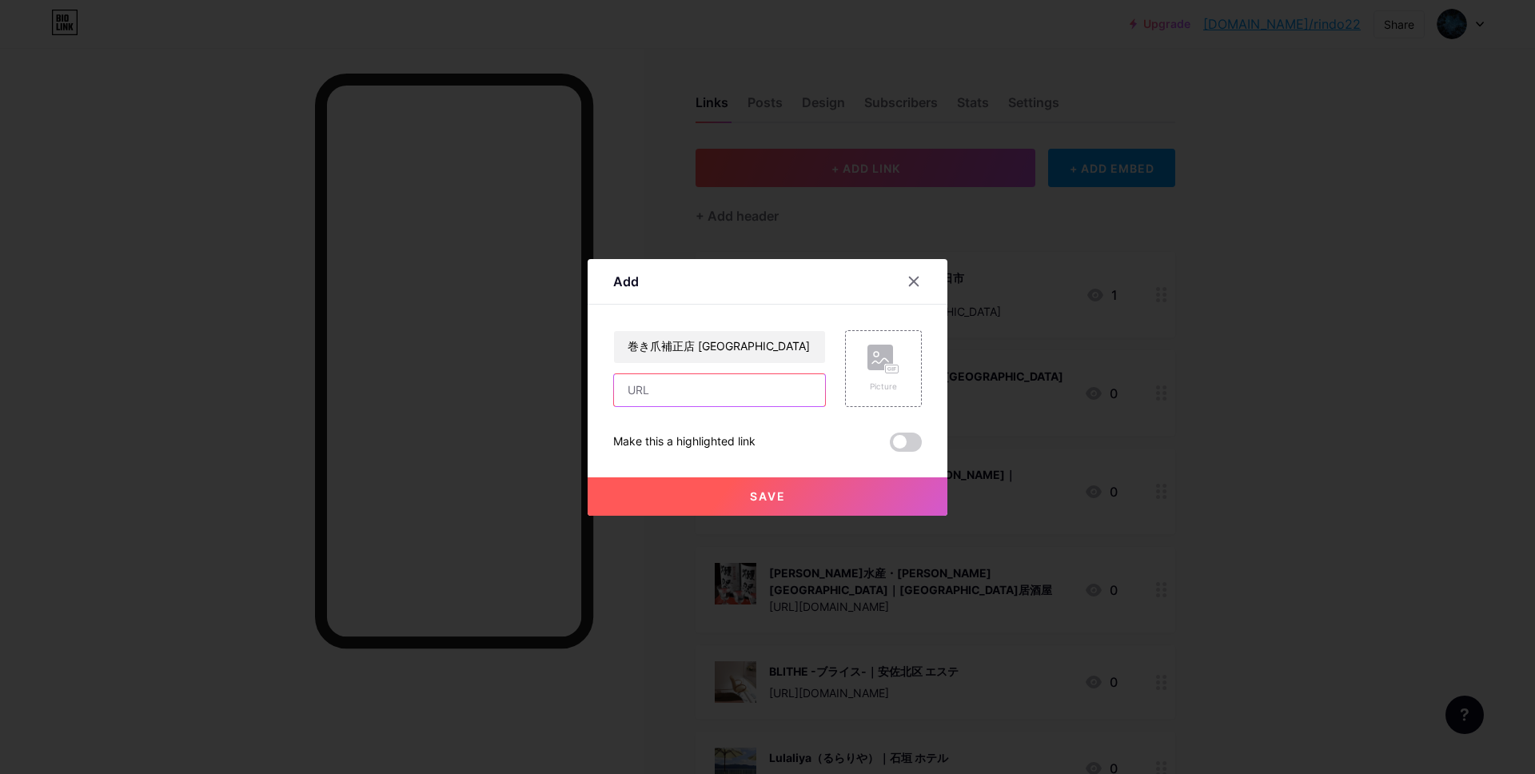
paste input "[URL][DOMAIN_NAME]"
type input "[URL][DOMAIN_NAME]"
click at [886, 362] on rect at bounding box center [881, 358] width 26 height 26
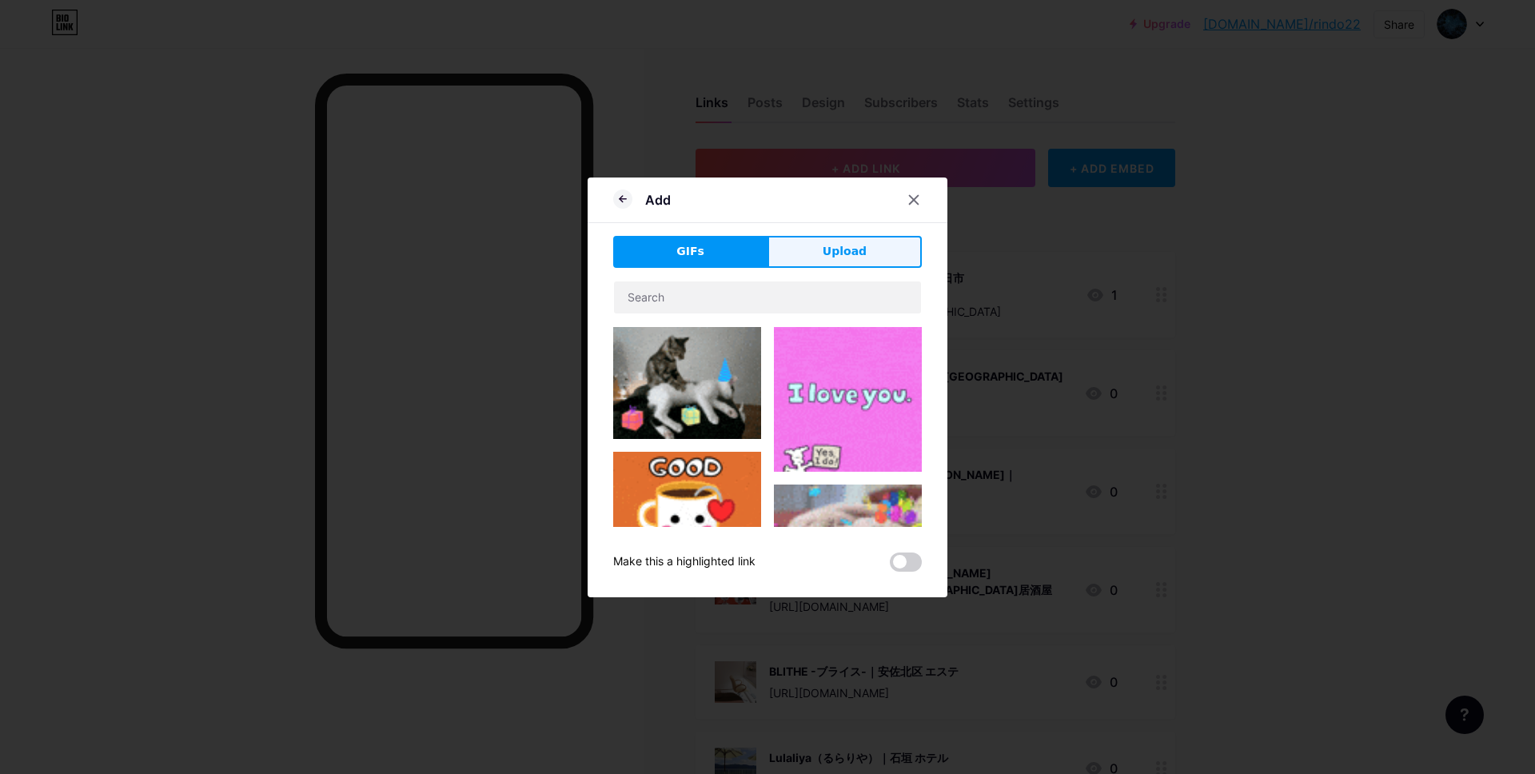
click at [863, 262] on button "Upload" at bounding box center [845, 252] width 154 height 32
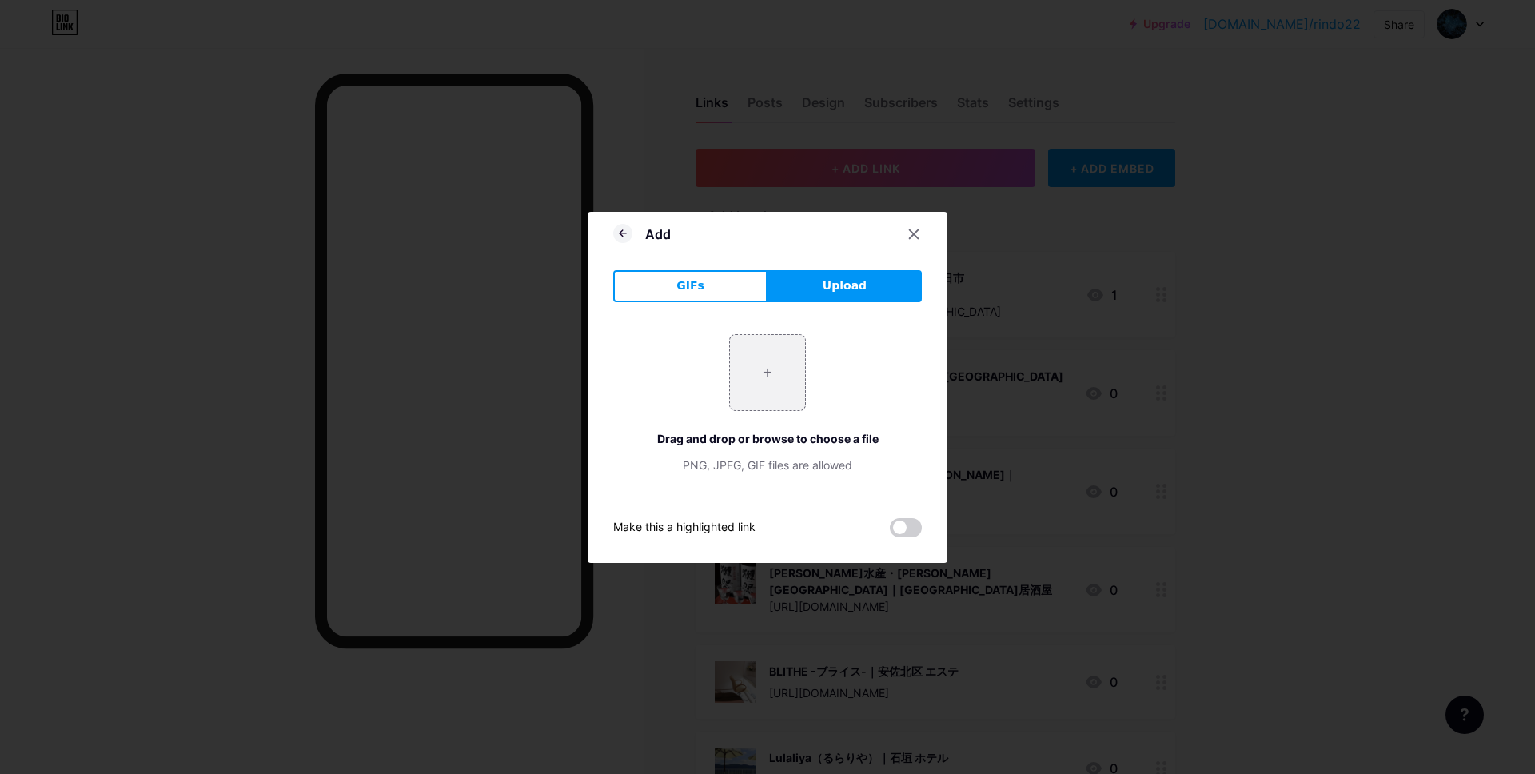
click at [825, 401] on div "+ Drag and drop or browse to choose a file PNG, JPEG, GIF files are allowed" at bounding box center [767, 403] width 309 height 139
click at [793, 385] on input "file" at bounding box center [767, 372] width 75 height 75
type input "C:\fakepath\スクリーンショット 2025-09-11 14.38.43.jpg"
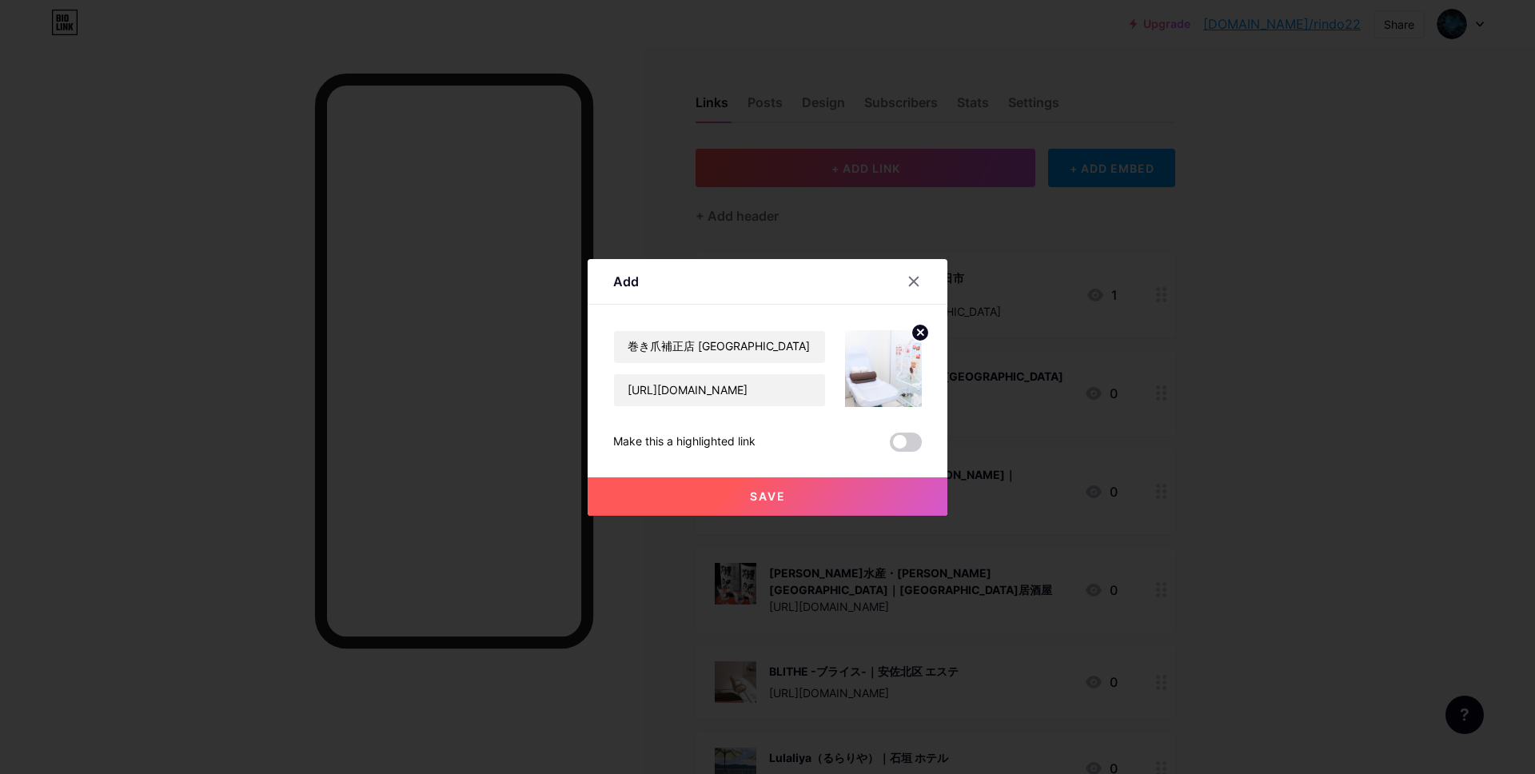
click at [755, 499] on span "Save" at bounding box center [768, 496] width 36 height 14
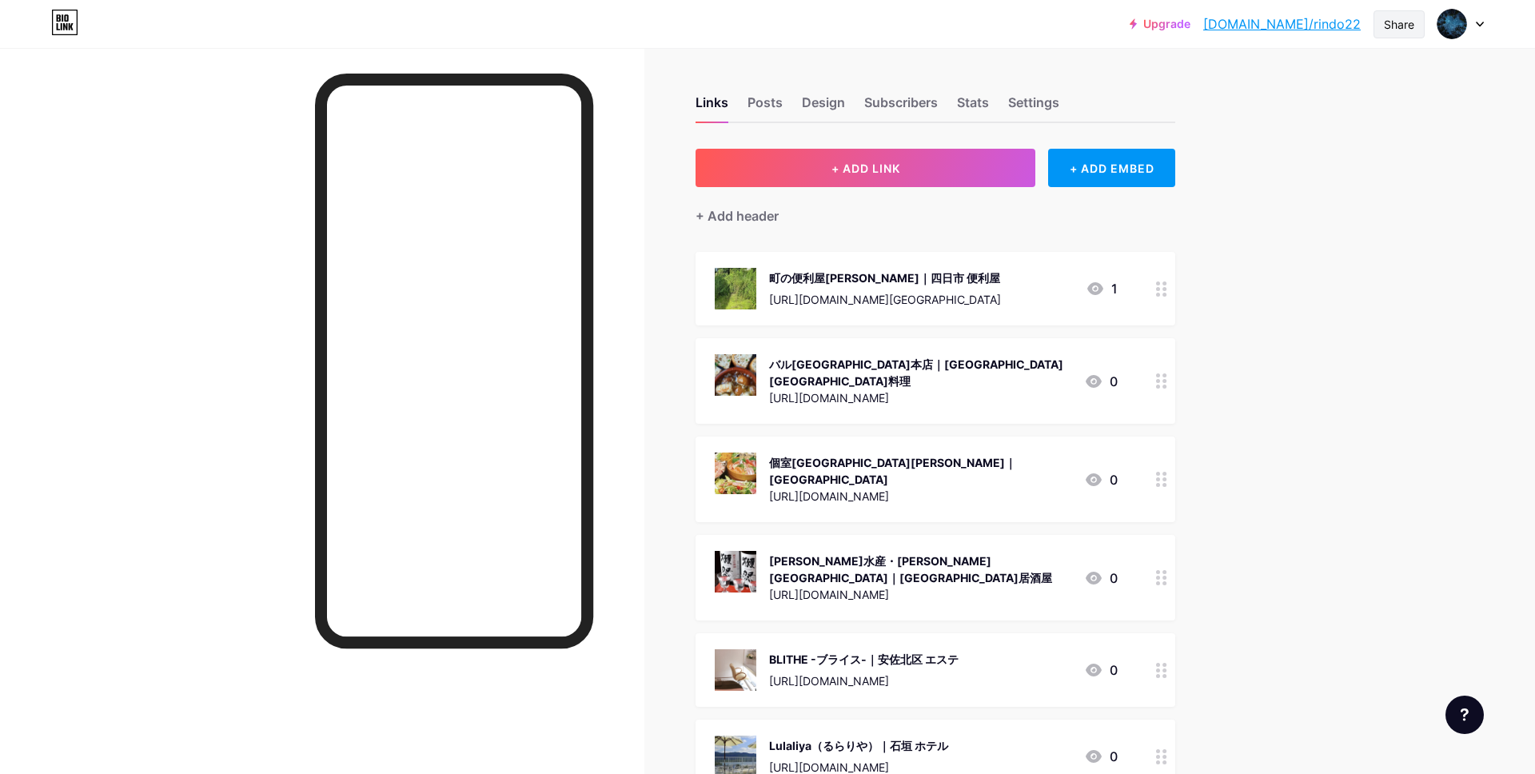
click at [1403, 27] on div "Share" at bounding box center [1399, 24] width 30 height 17
click at [1311, 86] on div "Copy link" at bounding box center [1305, 82] width 238 height 38
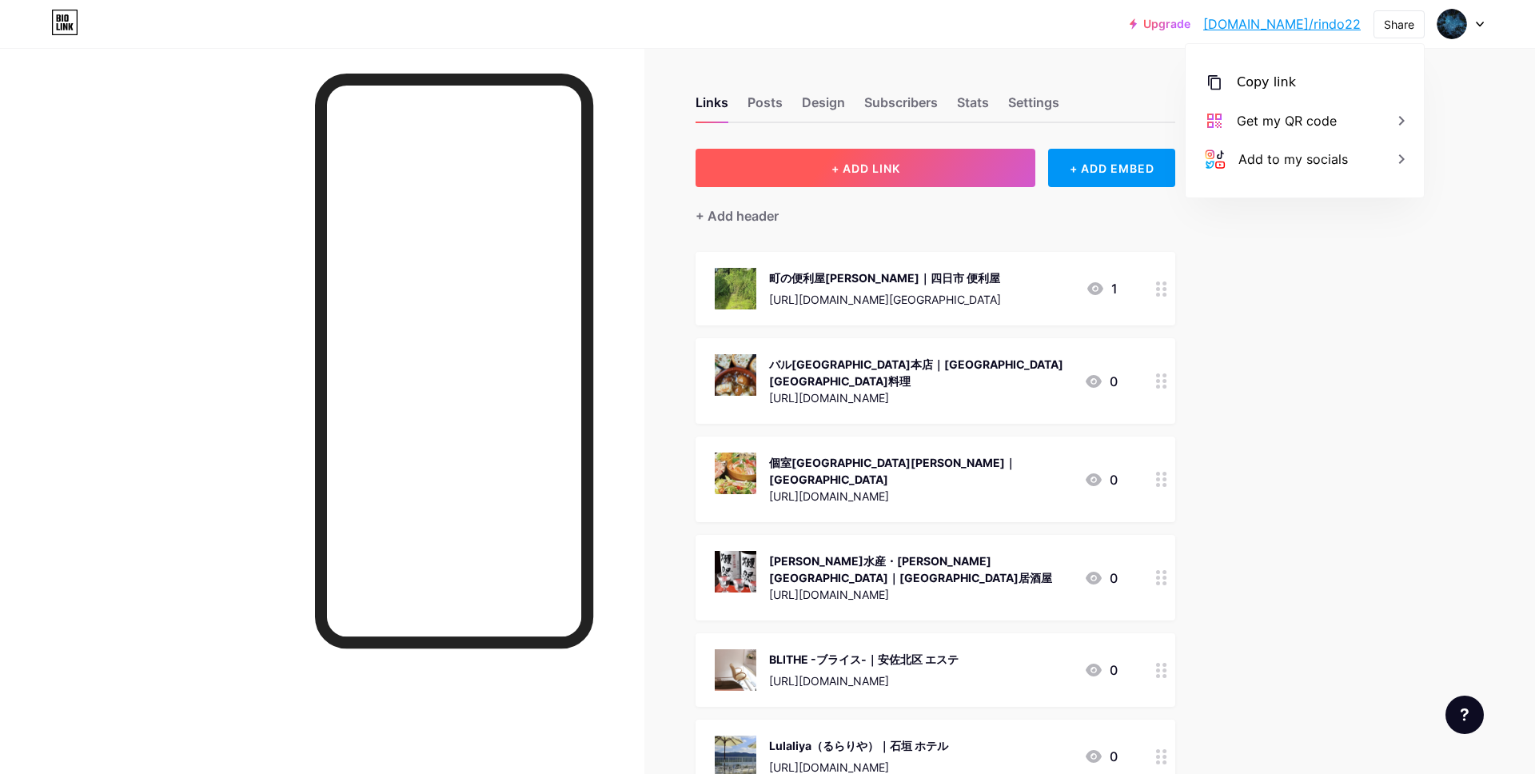
click at [840, 171] on span "+ ADD LINK" at bounding box center [866, 169] width 69 height 14
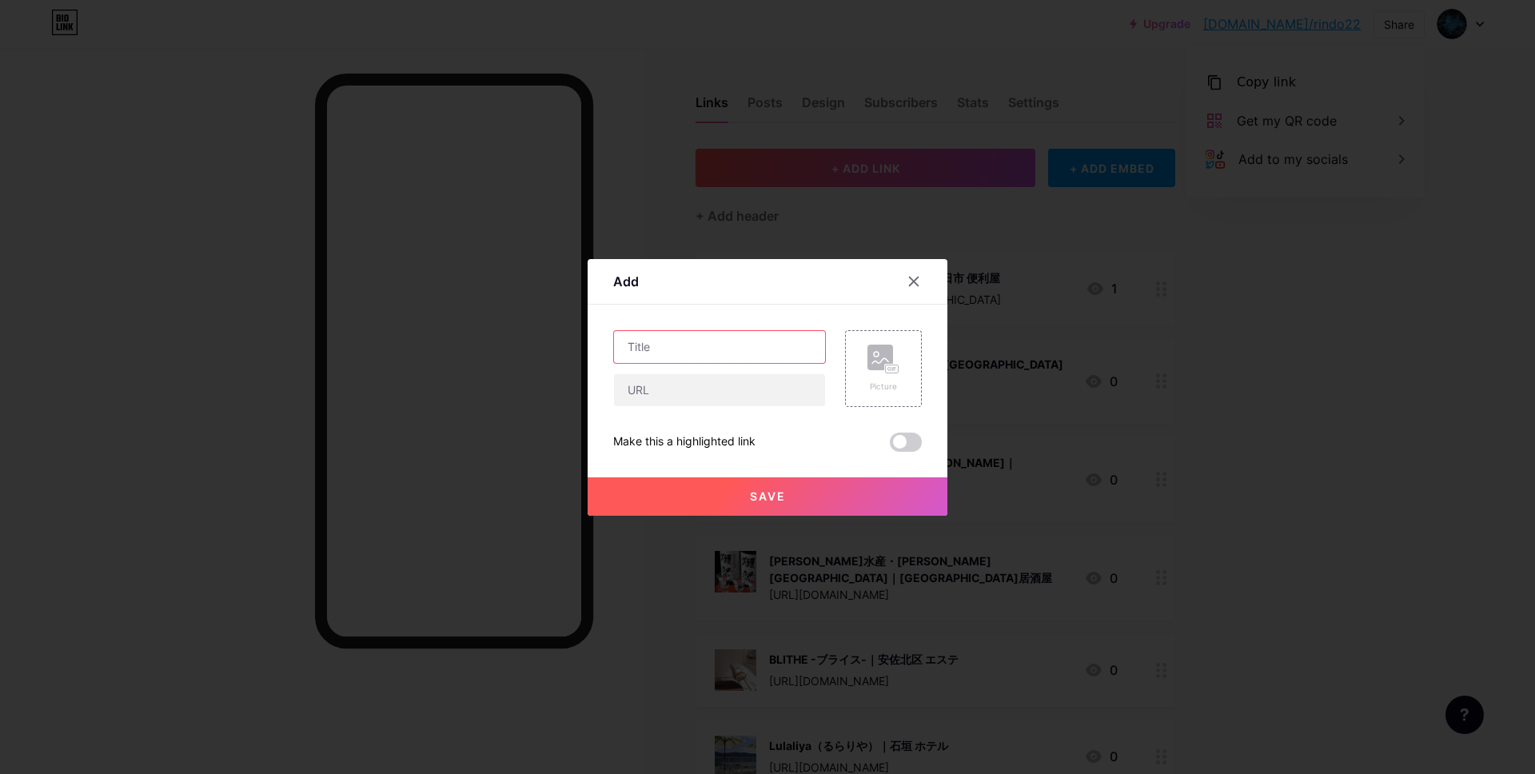
click at [727, 346] on input "text" at bounding box center [719, 347] width 211 height 32
paste input "有限会社中栄ペイント作業場｜秩父市 塗り替え工事"
type input "有限会社中栄ペイント作業場｜秩父市 塗り替え工事"
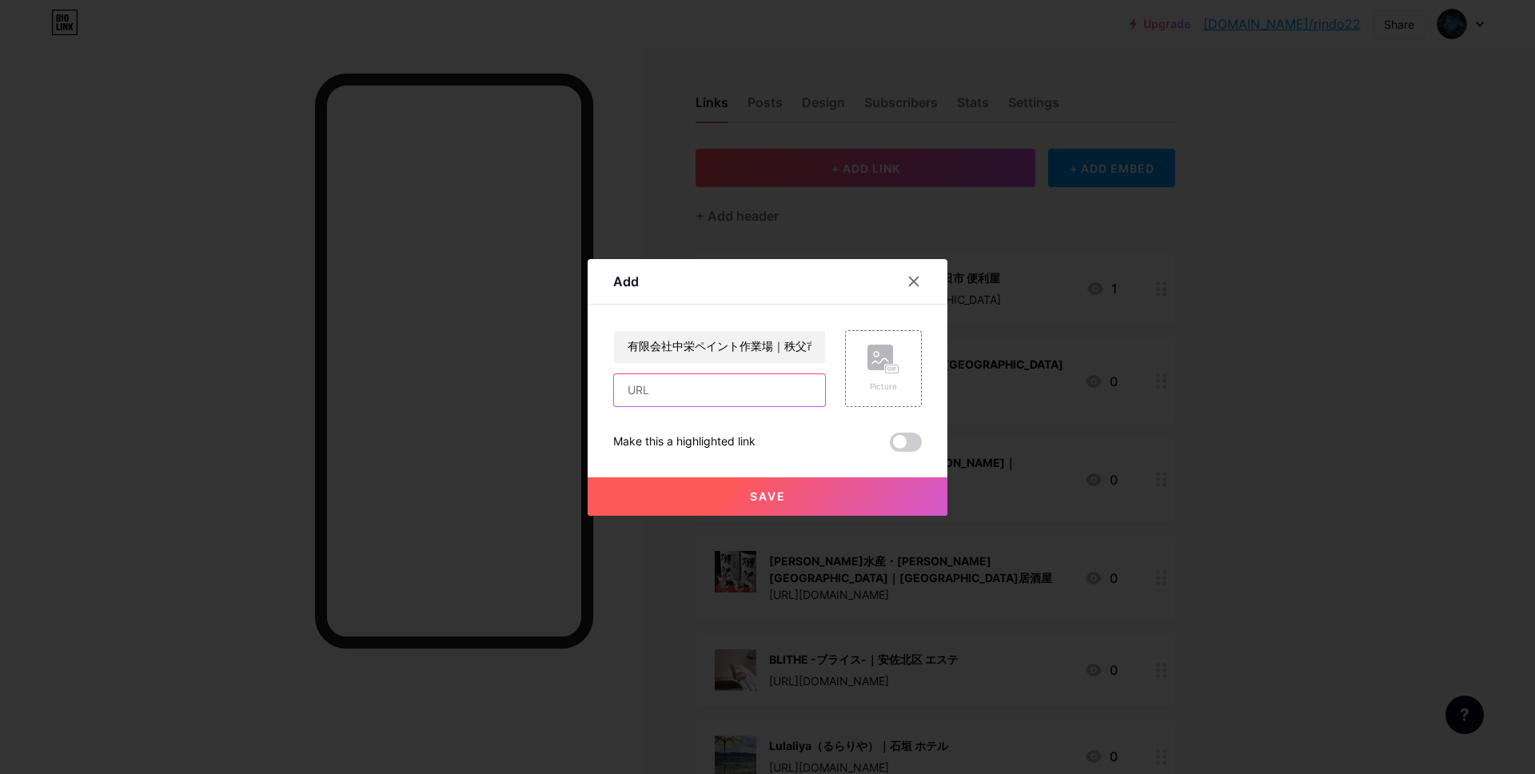
click at [746, 394] on input "text" at bounding box center [719, 390] width 211 height 32
paste input "[URL][DOMAIN_NAME]"
type input "[URL][DOMAIN_NAME]"
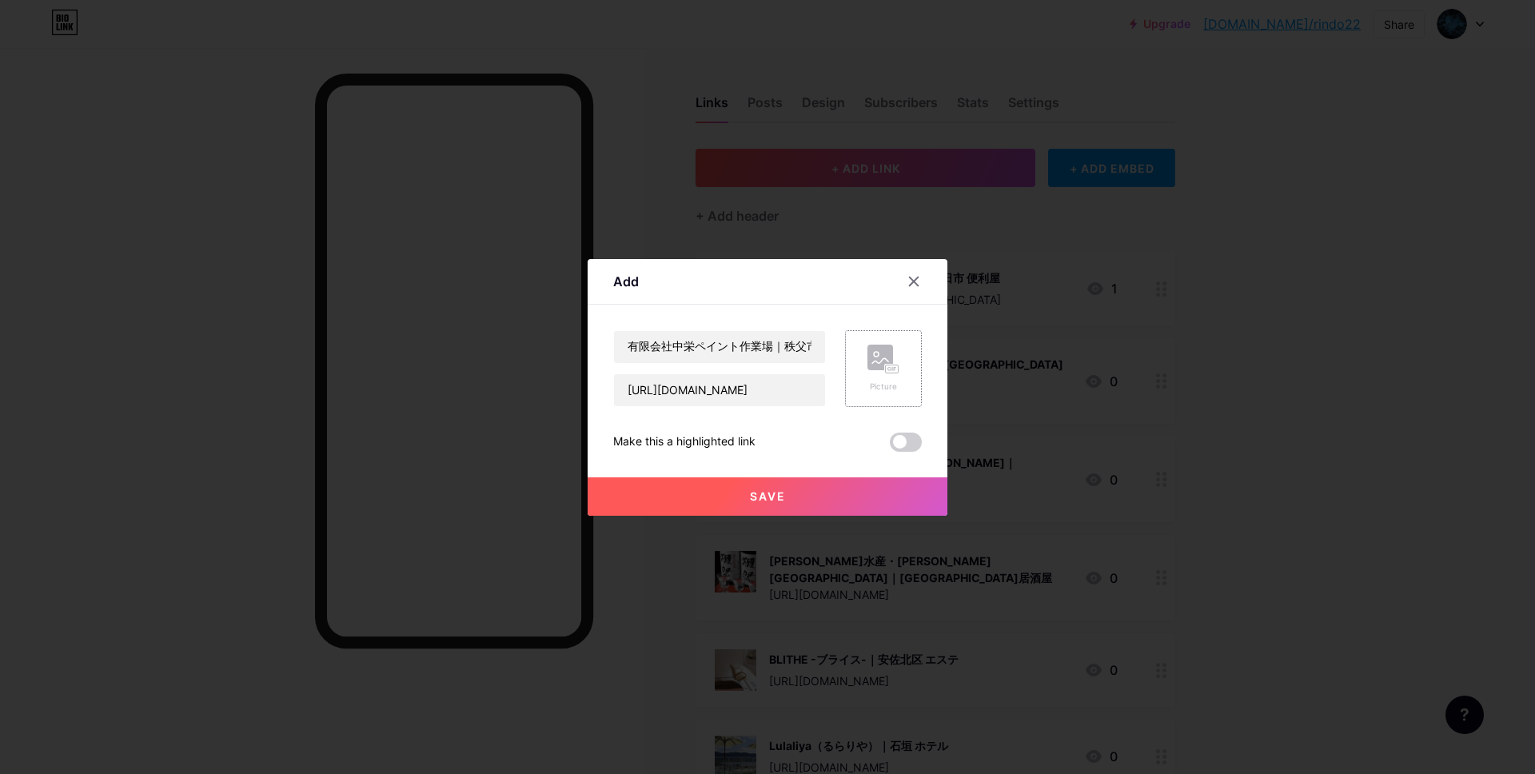
click at [874, 363] on rect at bounding box center [881, 358] width 26 height 26
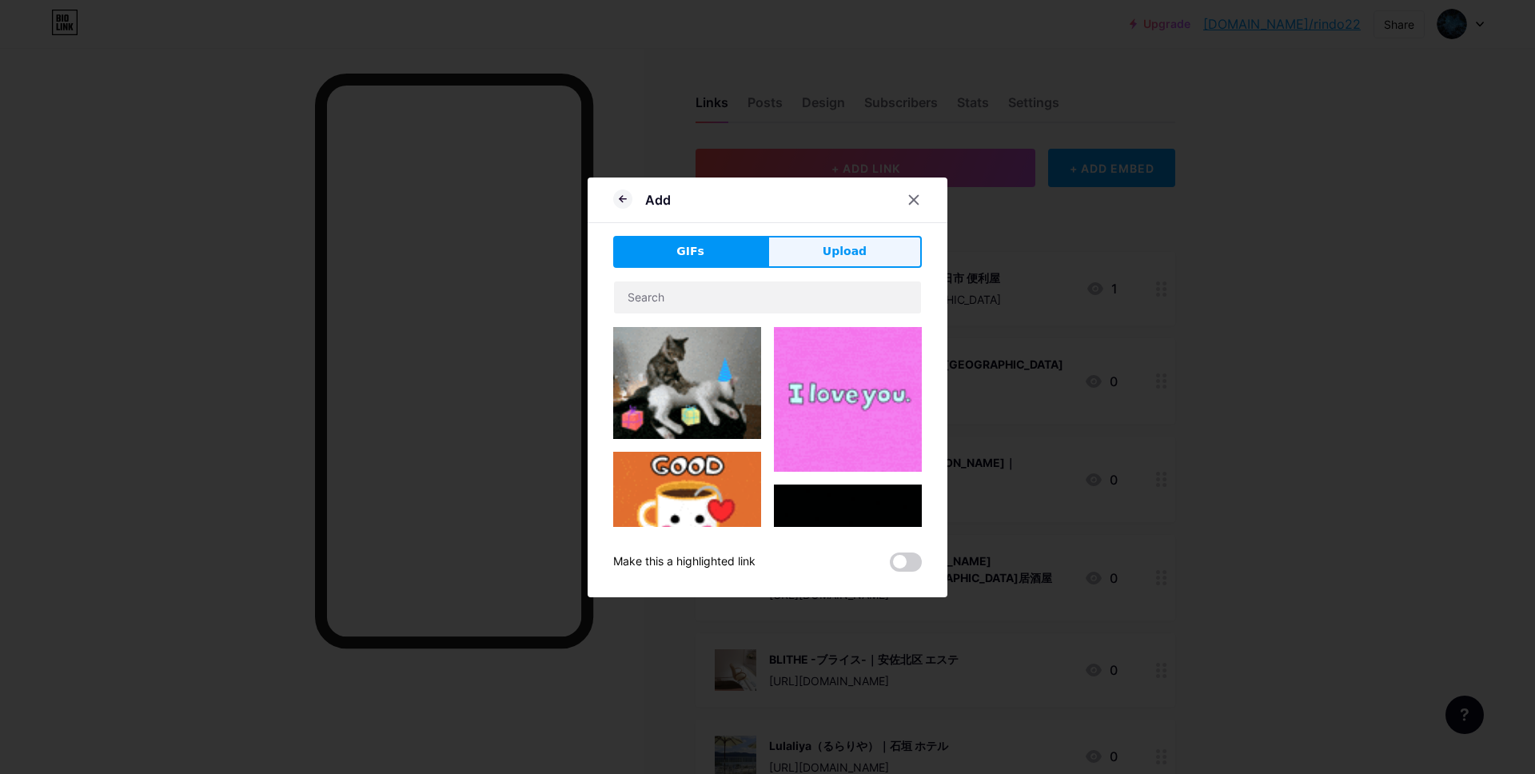
click at [821, 267] on button "Upload" at bounding box center [845, 252] width 154 height 32
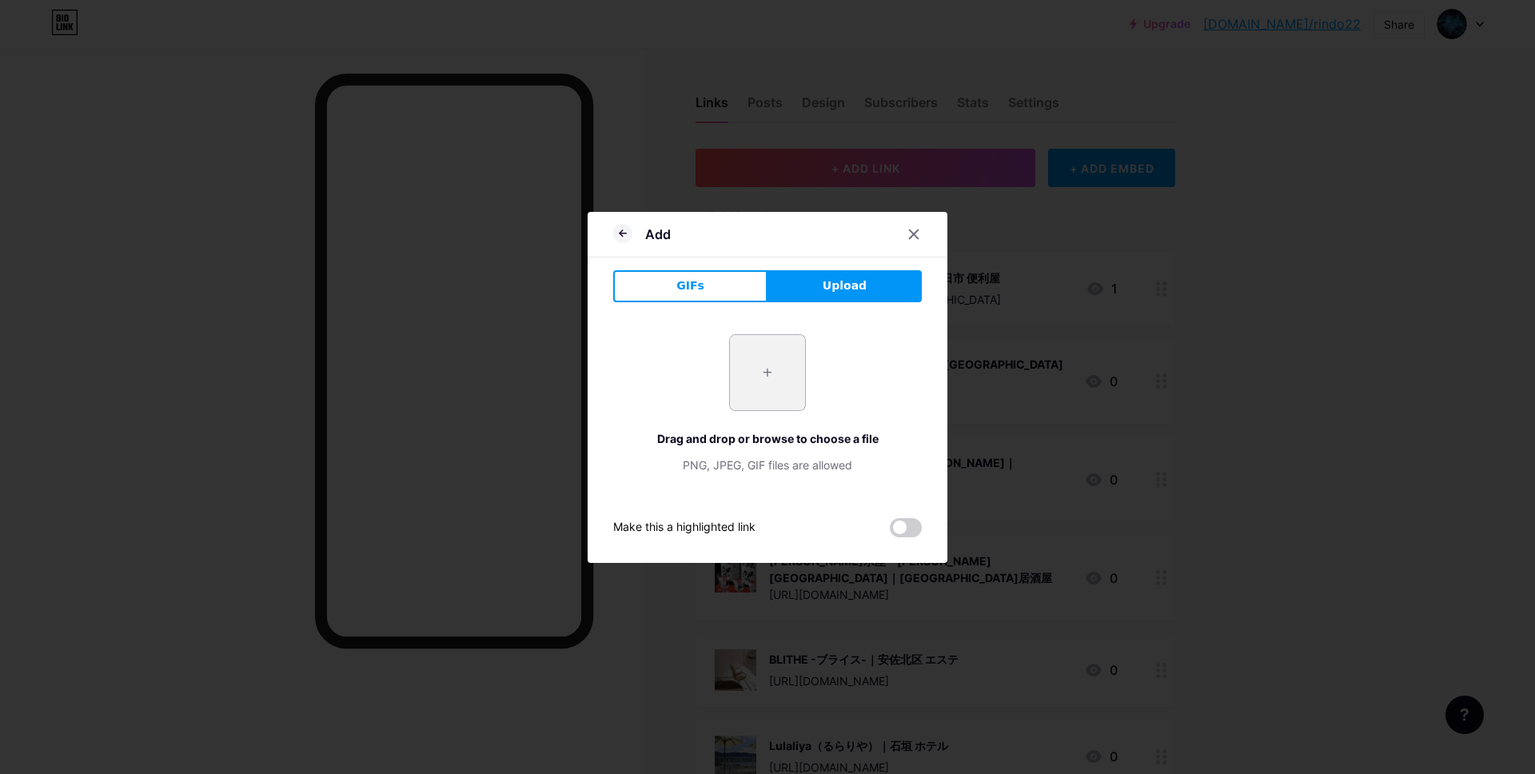
click at [768, 379] on input "file" at bounding box center [767, 372] width 75 height 75
type input "C:\fakepath\スクリーンショット 2025-09-11 14.42.07.jpg"
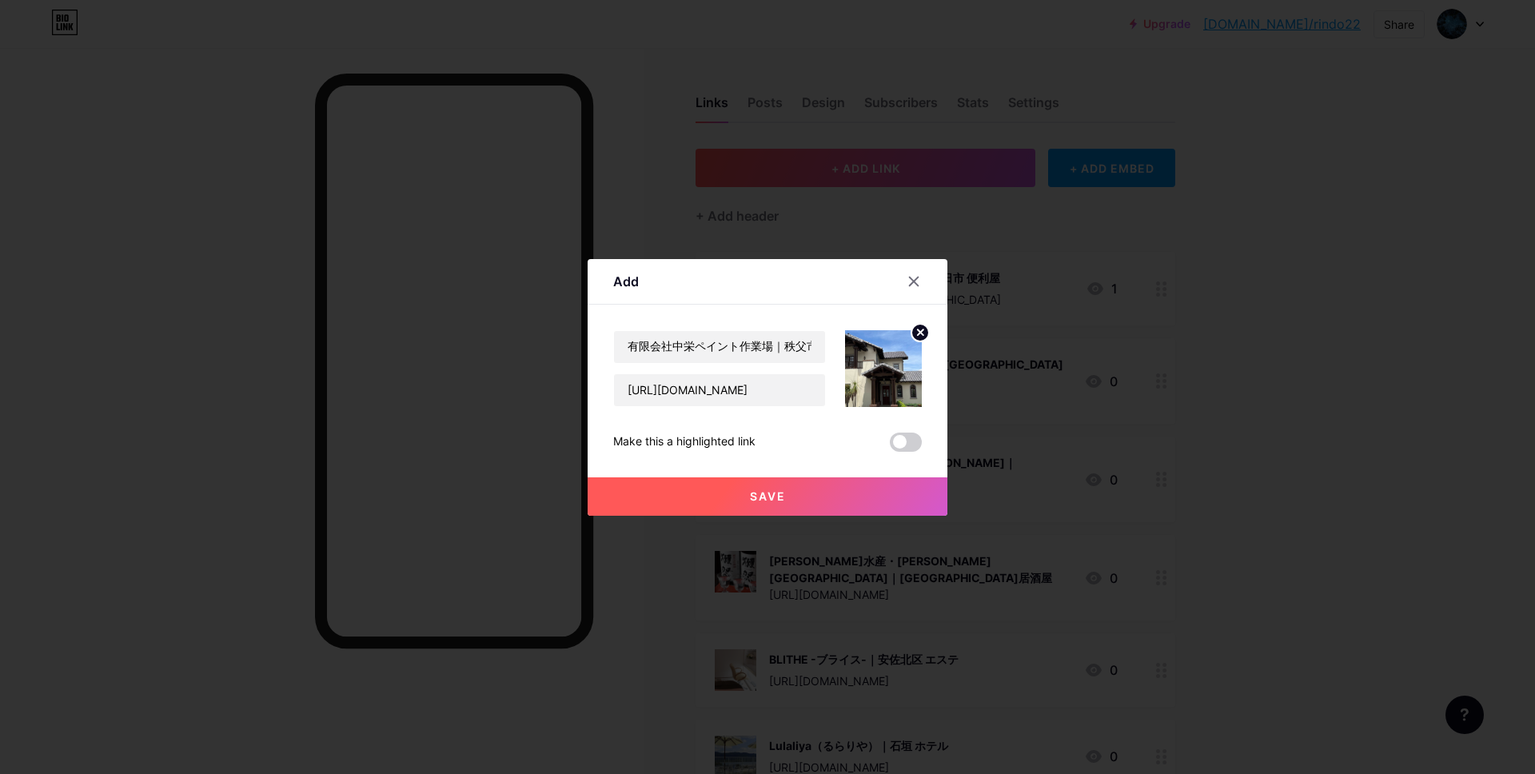
click at [690, 493] on button "Save" at bounding box center [768, 496] width 360 height 38
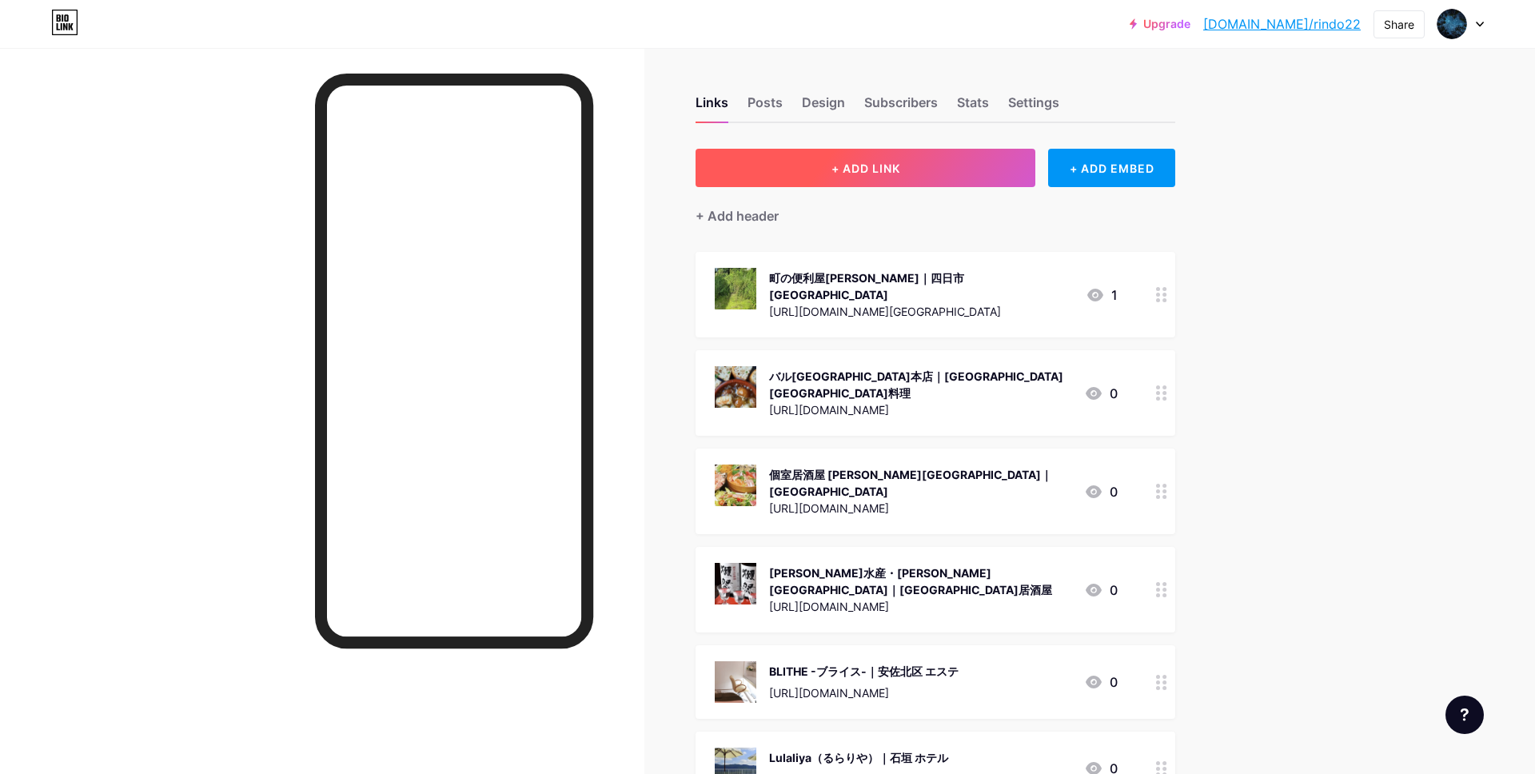
click at [911, 168] on button "+ ADD LINK" at bounding box center [866, 168] width 340 height 38
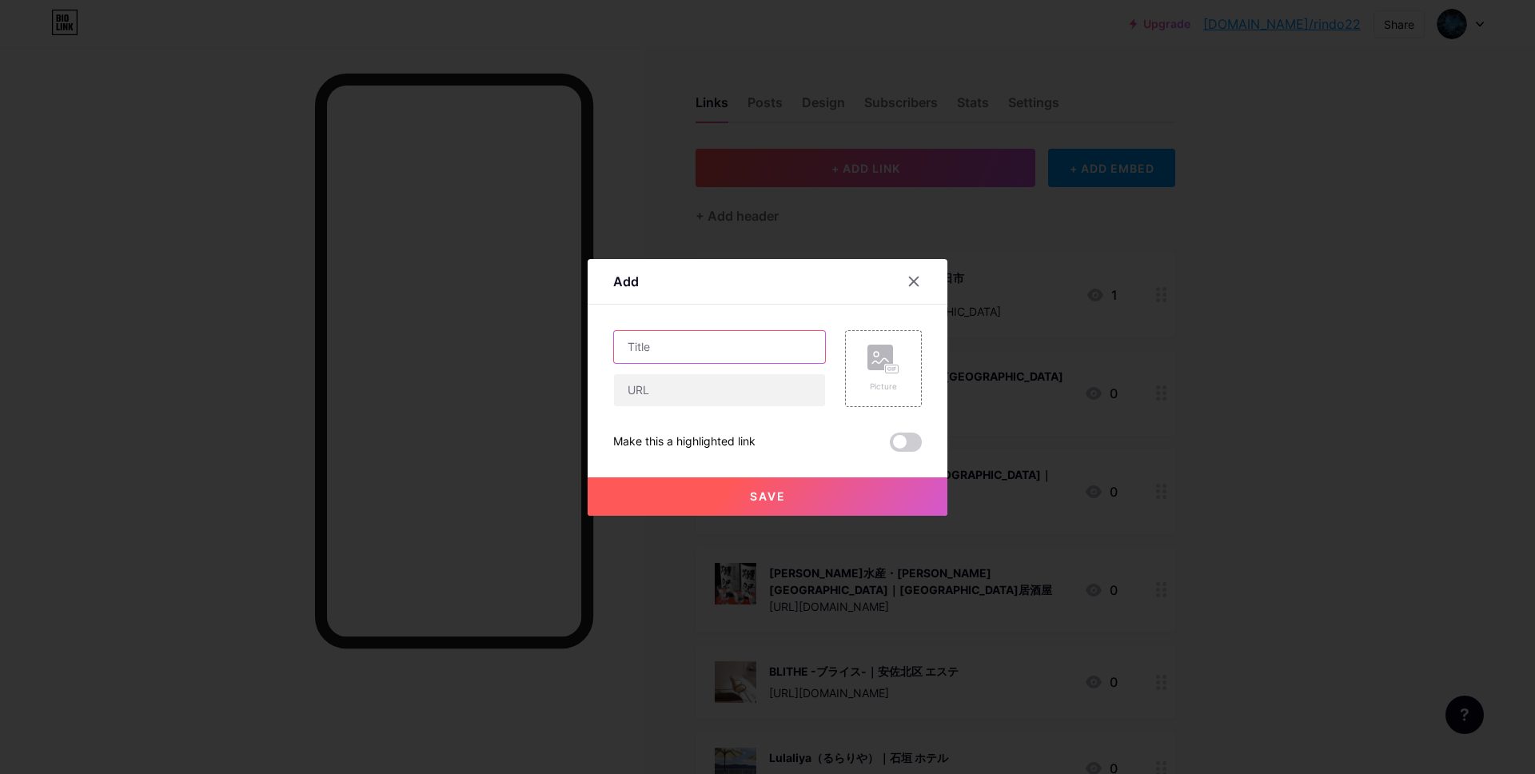
click at [728, 333] on input "text" at bounding box center [719, 347] width 211 height 32
paste input "買取専門店 おたからや [GEOGRAPHIC_DATA]店｜大網 リサイクルショップ"
type input "買取専門店 おたからや [GEOGRAPHIC_DATA]店｜大網 リサイクルショップ"
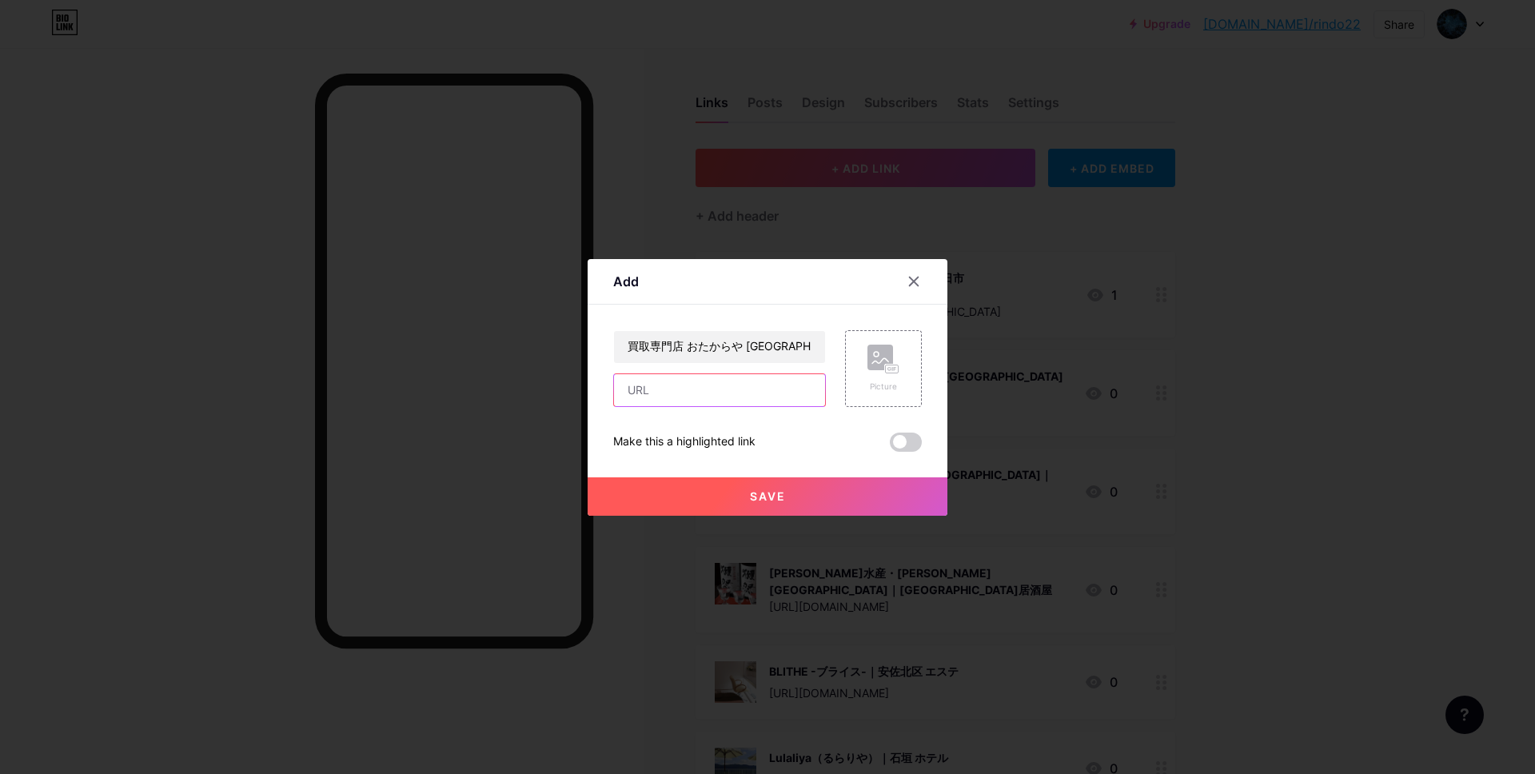
click at [710, 383] on input "text" at bounding box center [719, 390] width 211 height 32
paste input "[URL][DOMAIN_NAME]"
type input "[URL][DOMAIN_NAME]"
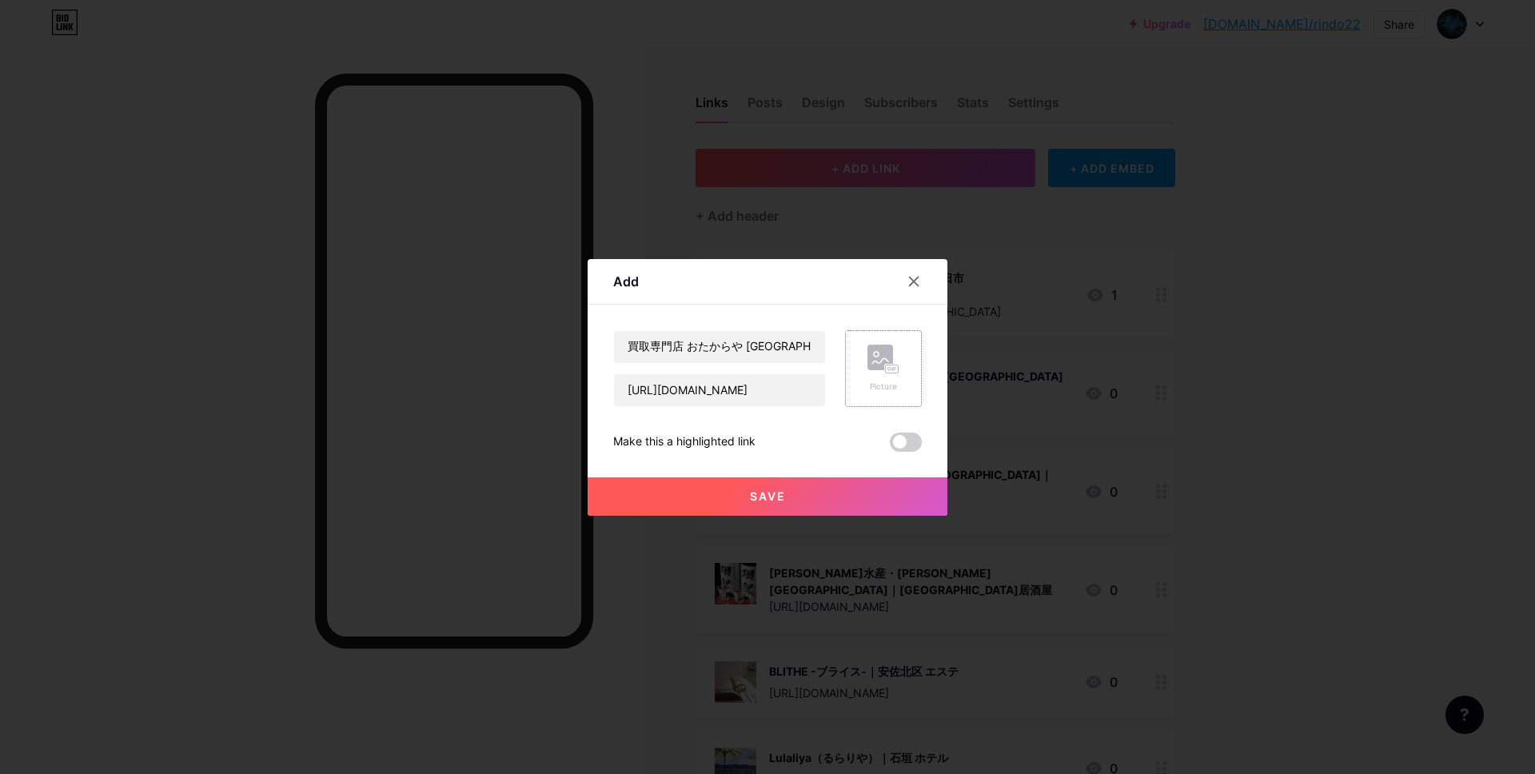
click at [881, 364] on rect at bounding box center [881, 358] width 26 height 26
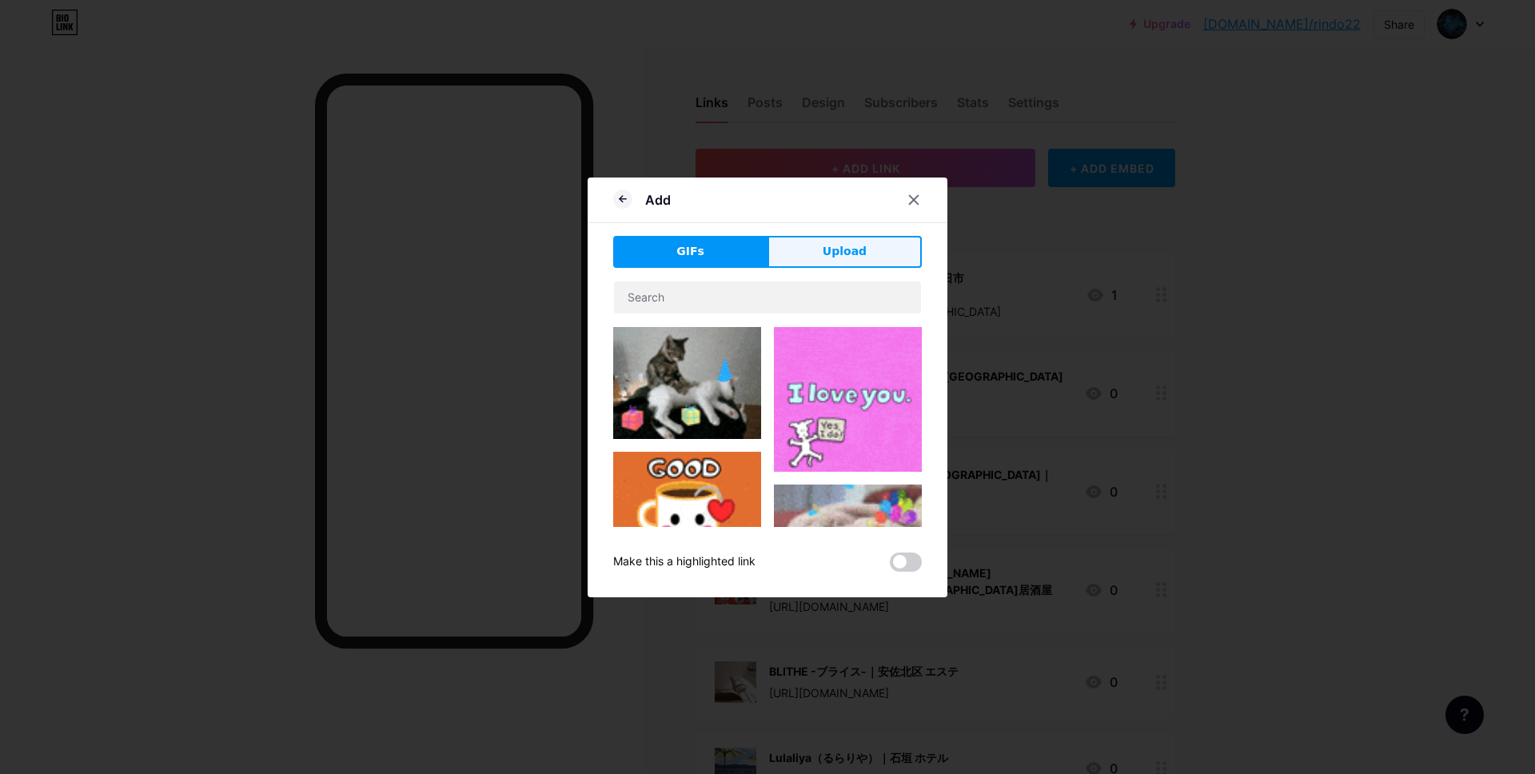
click at [850, 248] on span "Upload" at bounding box center [845, 251] width 44 height 17
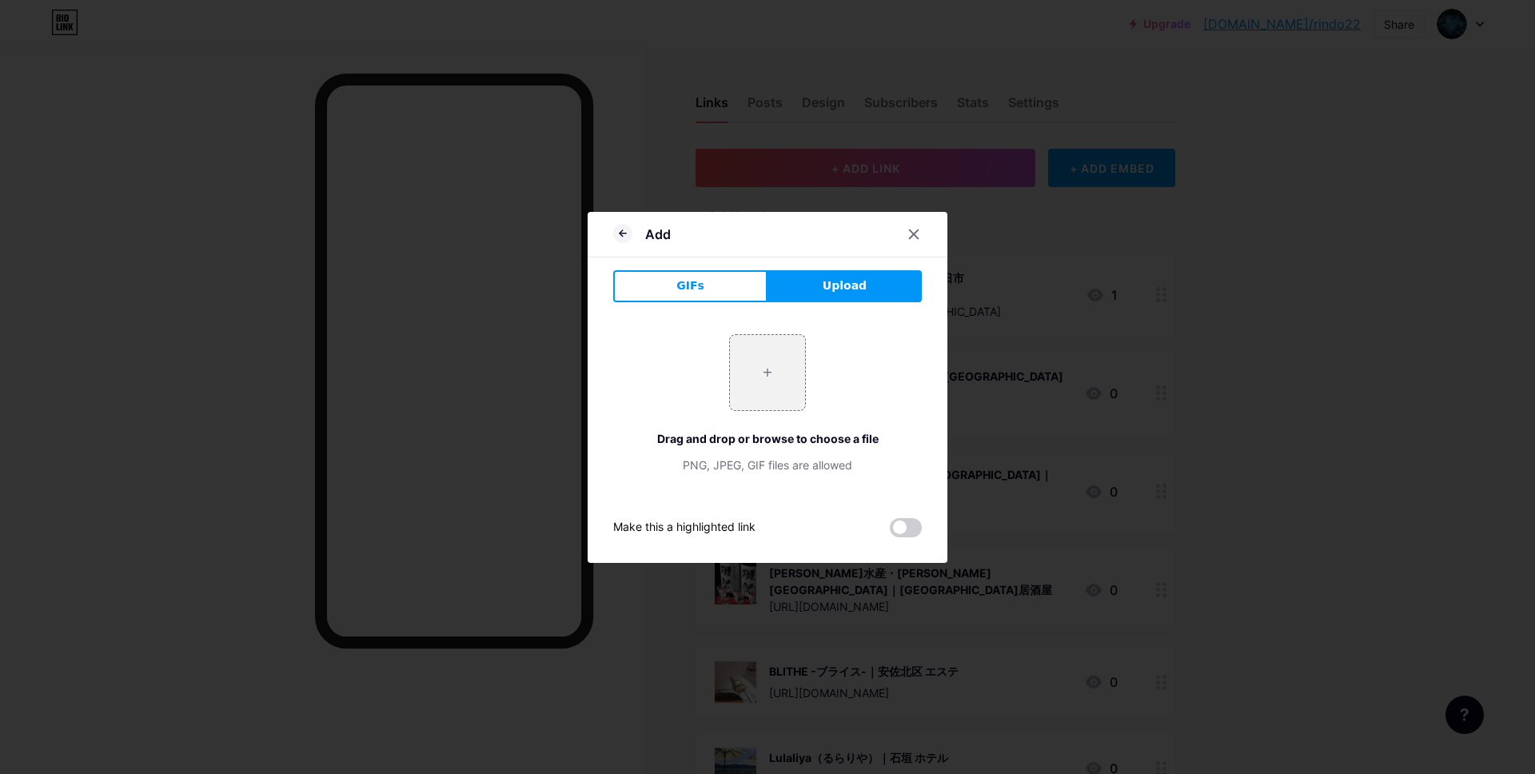
click at [850, 248] on div "Add" at bounding box center [768, 239] width 360 height 38
drag, startPoint x: 785, startPoint y: 330, endPoint x: 774, endPoint y: 354, distance: 26.5
click at [776, 341] on div "+ Drag and drop or browse to choose a file PNG, JPEG, GIF files are allowed" at bounding box center [767, 404] width 309 height 178
click at [774, 355] on input "file" at bounding box center [767, 372] width 75 height 75
type input "C:\fakepath\名称未設定のデザイン - 2025-09-11T144440.478.png"
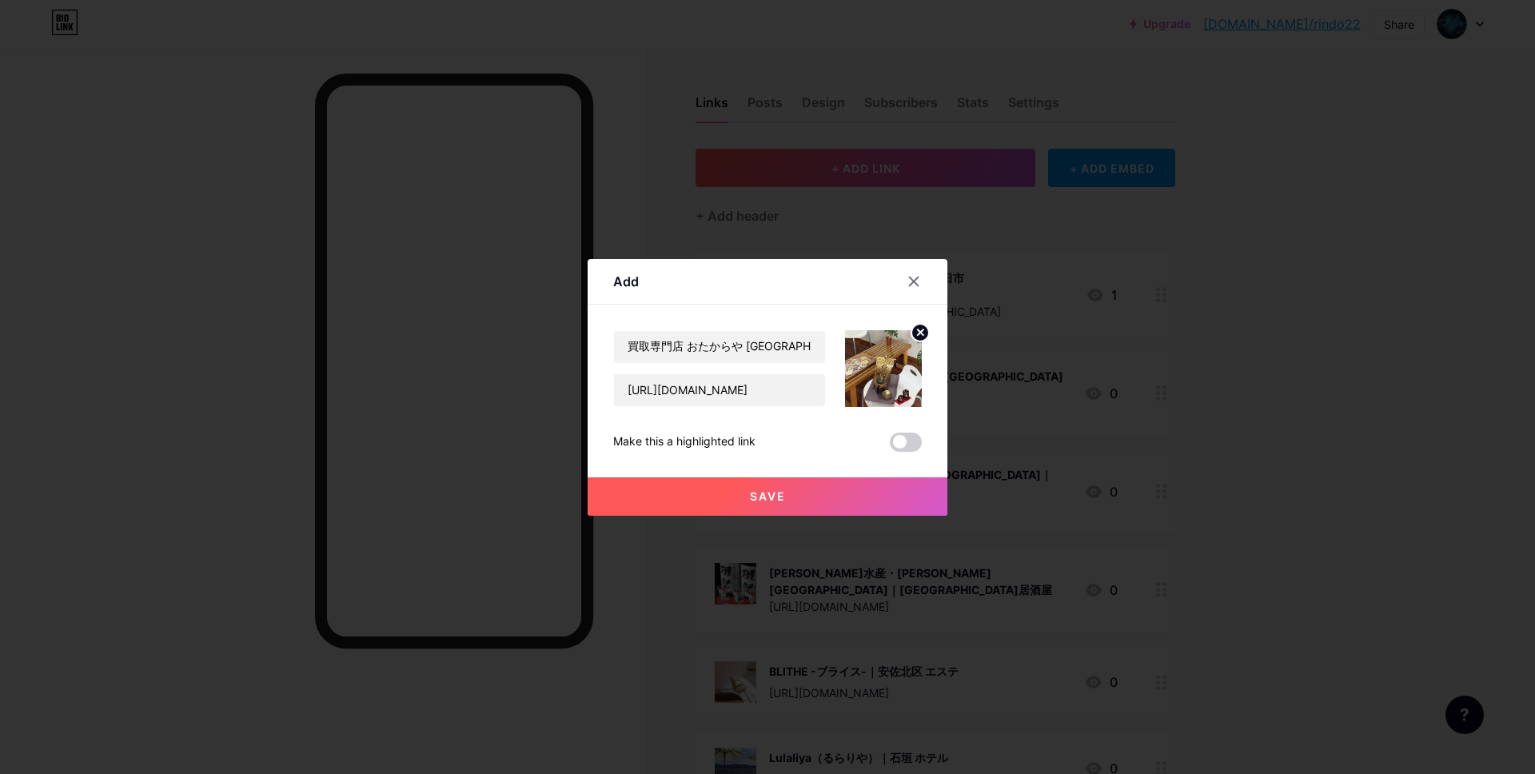
click at [802, 504] on button "Save" at bounding box center [768, 496] width 360 height 38
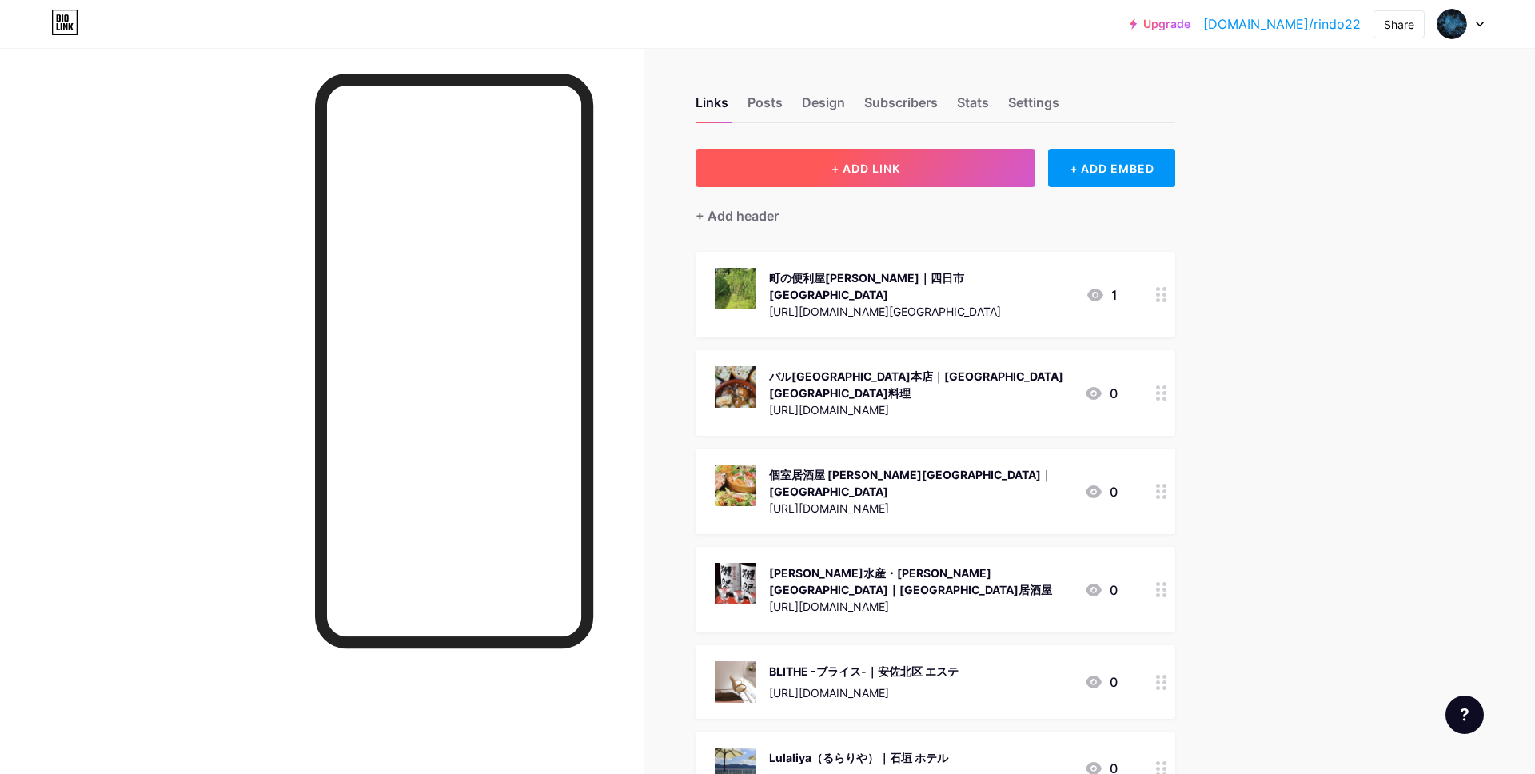
click at [800, 160] on button "+ ADD LINK" at bounding box center [866, 168] width 340 height 38
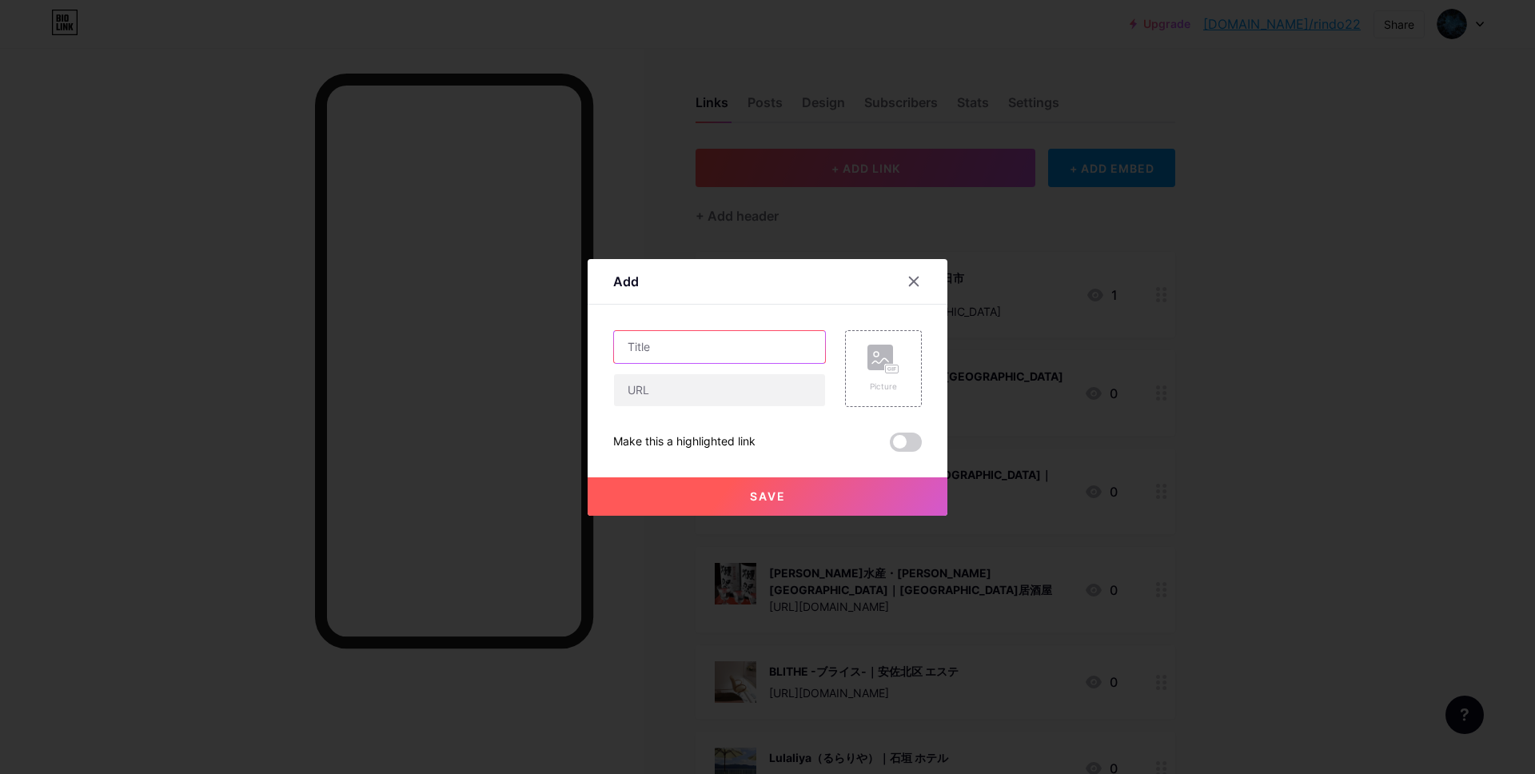
click at [684, 345] on input "text" at bounding box center [719, 347] width 211 height 32
paste input "にじマネ｜[GEOGRAPHIC_DATA] ファイナンシャルプランナー"
type input "にじマネ｜[GEOGRAPHIC_DATA] ファイナンシャルプランナー"
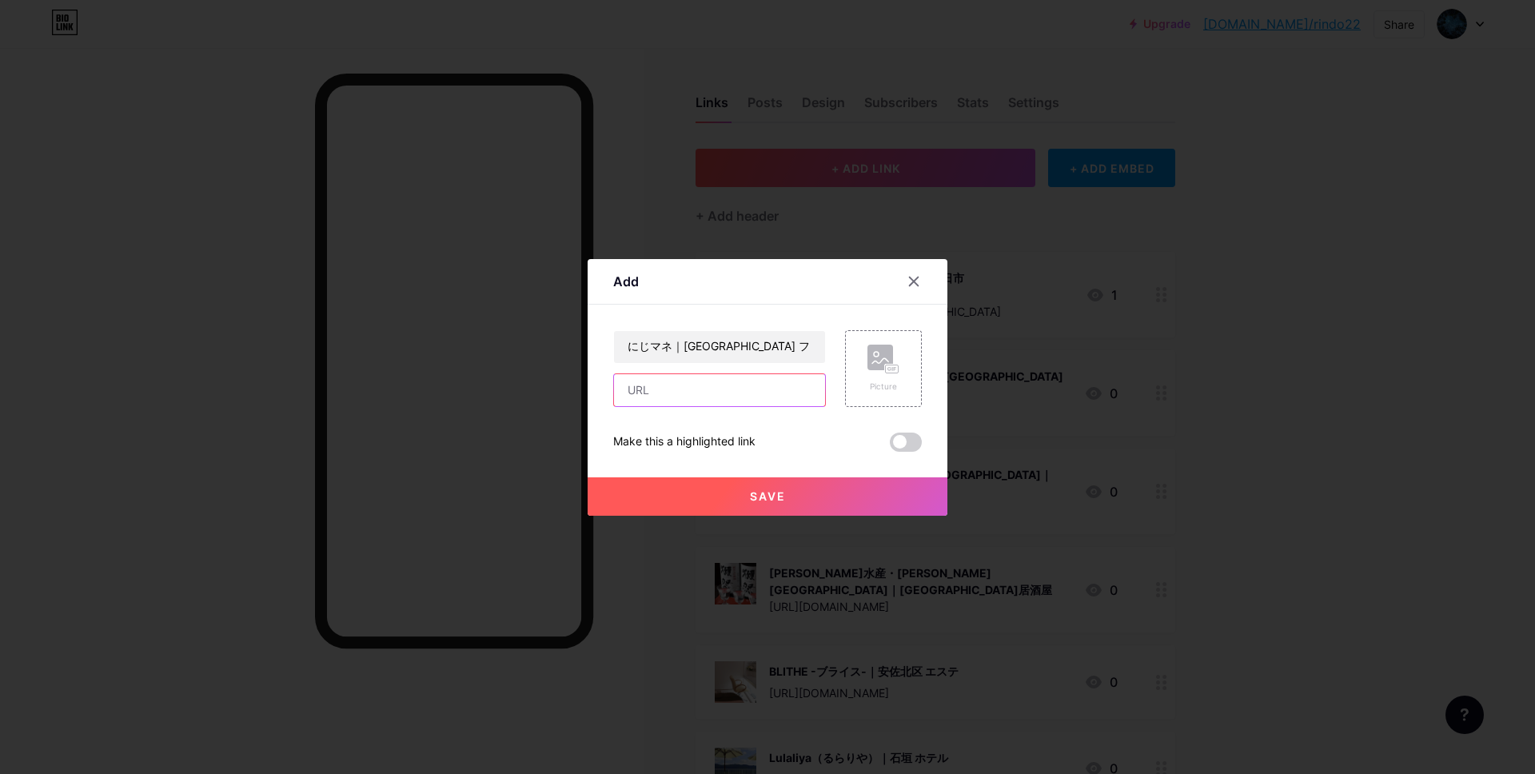
click at [676, 397] on input "text" at bounding box center [719, 390] width 211 height 32
paste input "[URL][DOMAIN_NAME]"
type input "[URL][DOMAIN_NAME]"
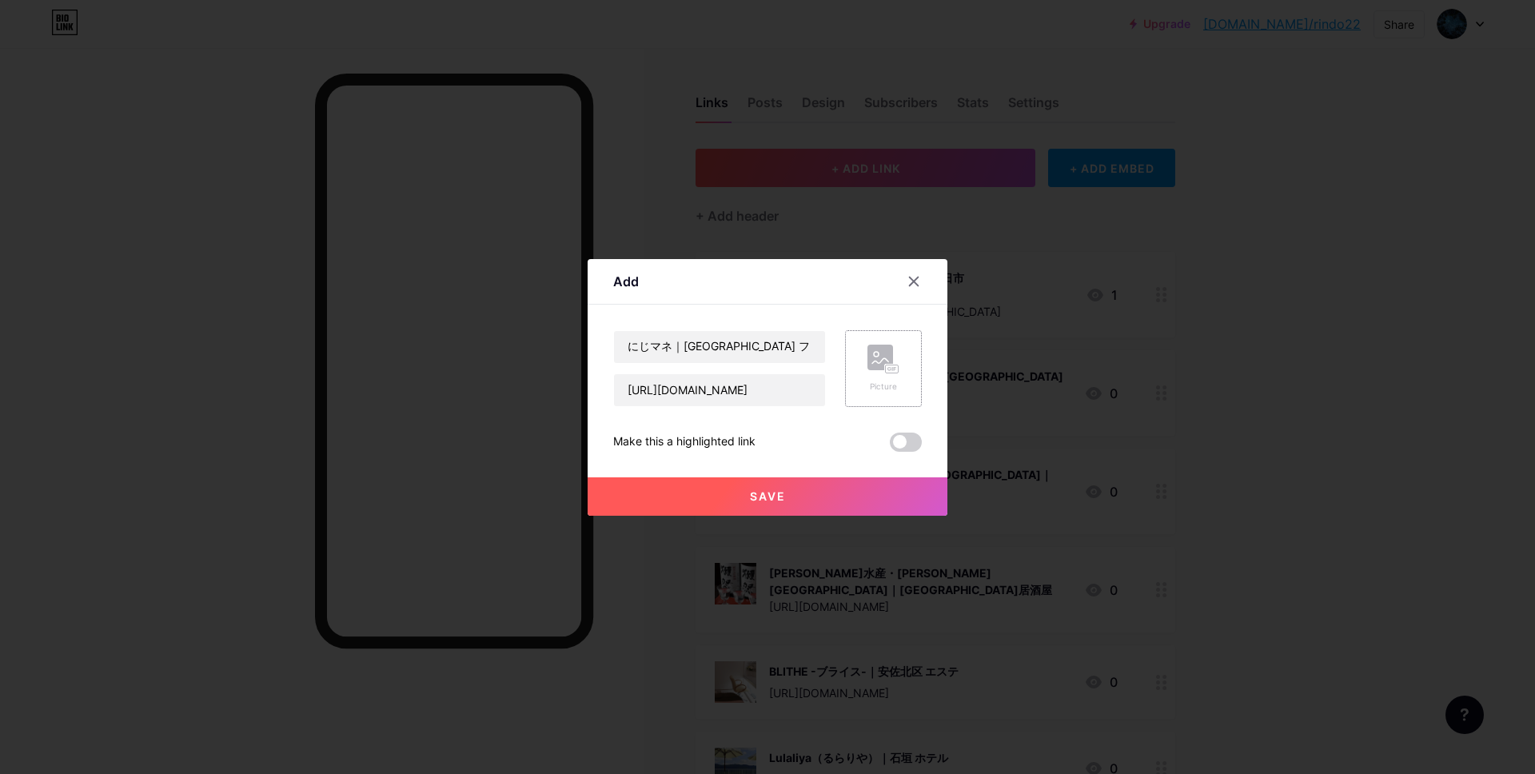
click at [880, 362] on icon at bounding box center [880, 360] width 16 height 5
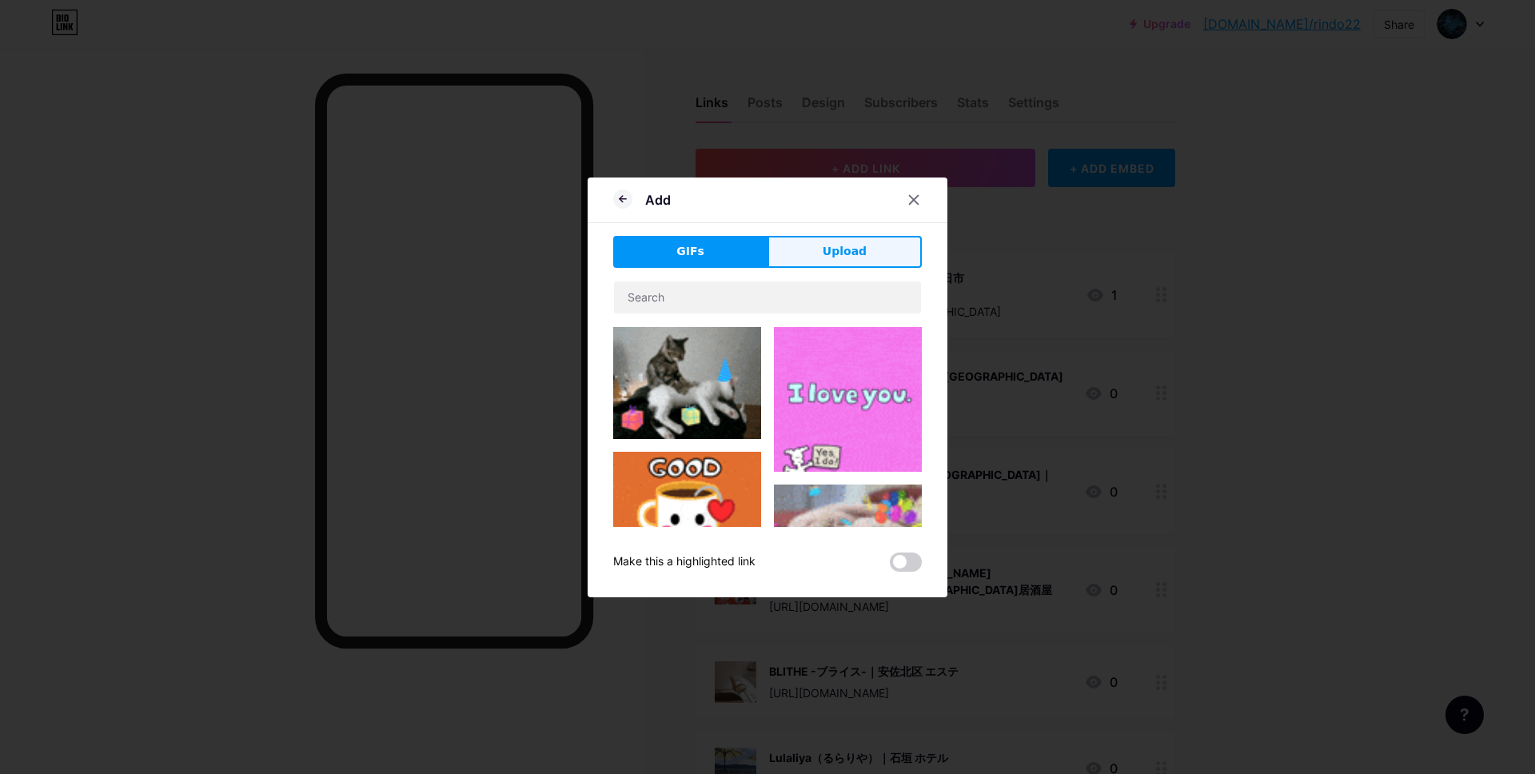
click at [835, 257] on span "Upload" at bounding box center [845, 251] width 44 height 17
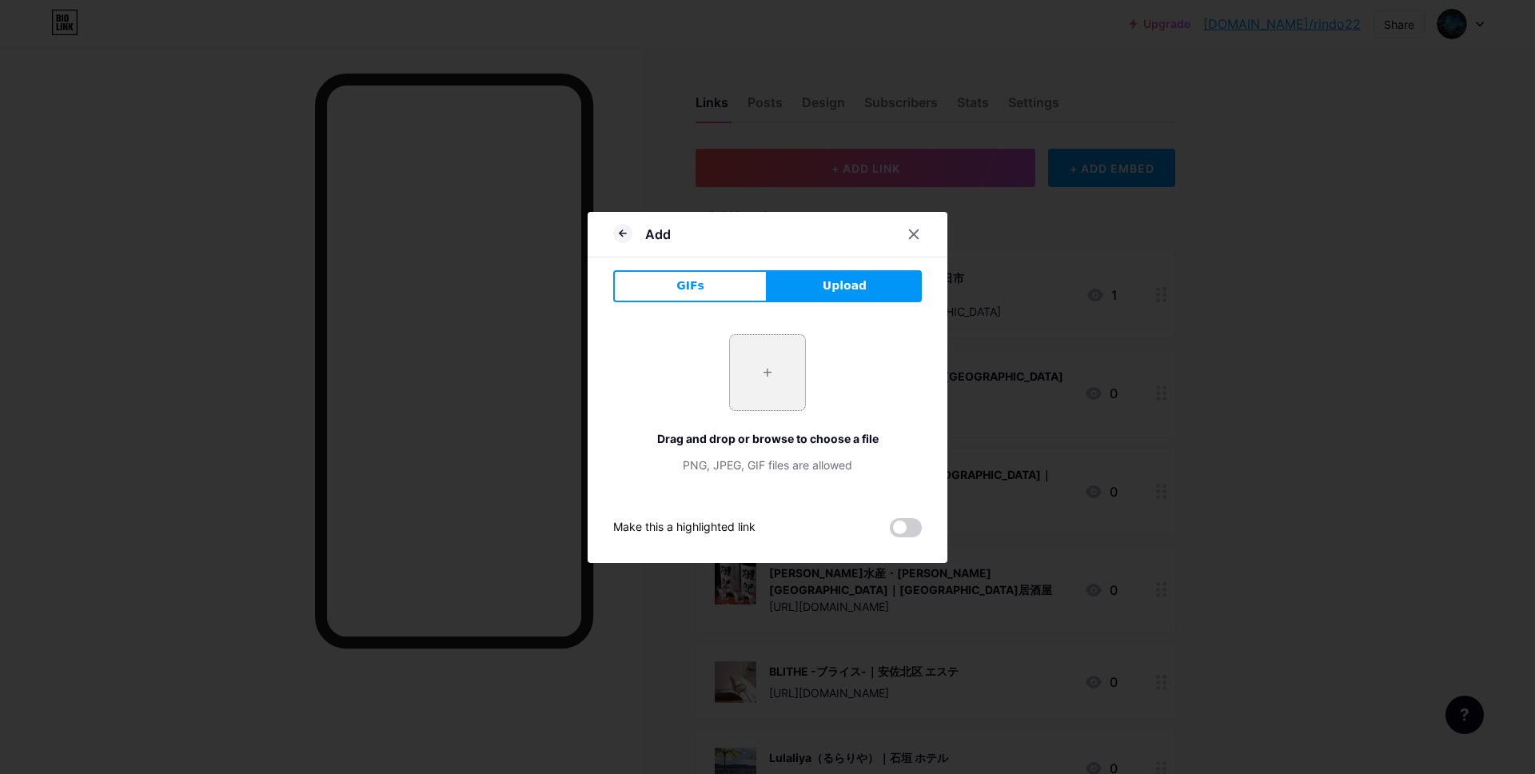
click at [766, 384] on input "file" at bounding box center [767, 372] width 75 height 75
type input "C:\fakepath\スクリーンショット 2025-09-11 14.48.16.jpg"
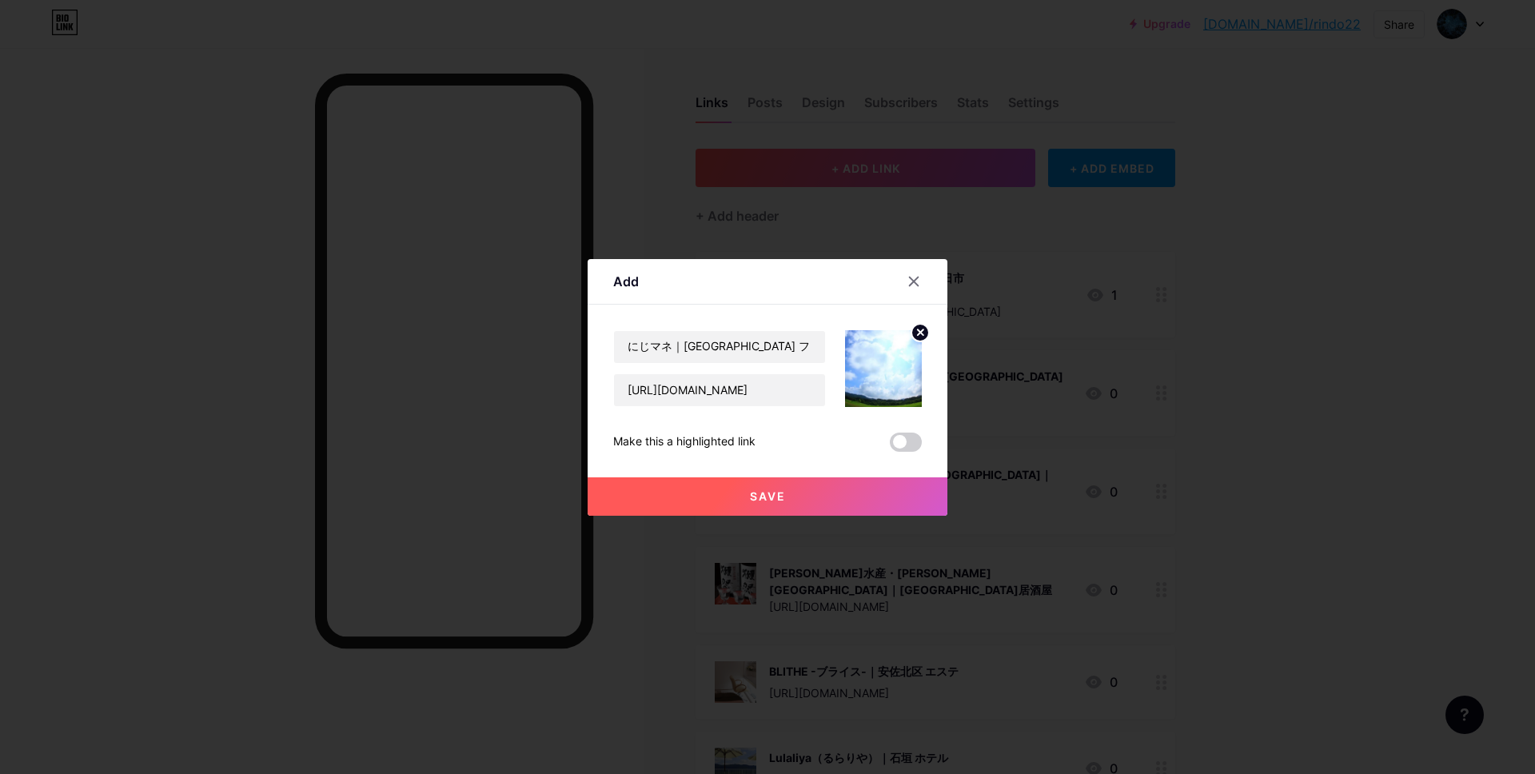
click at [705, 499] on button "Save" at bounding box center [768, 496] width 360 height 38
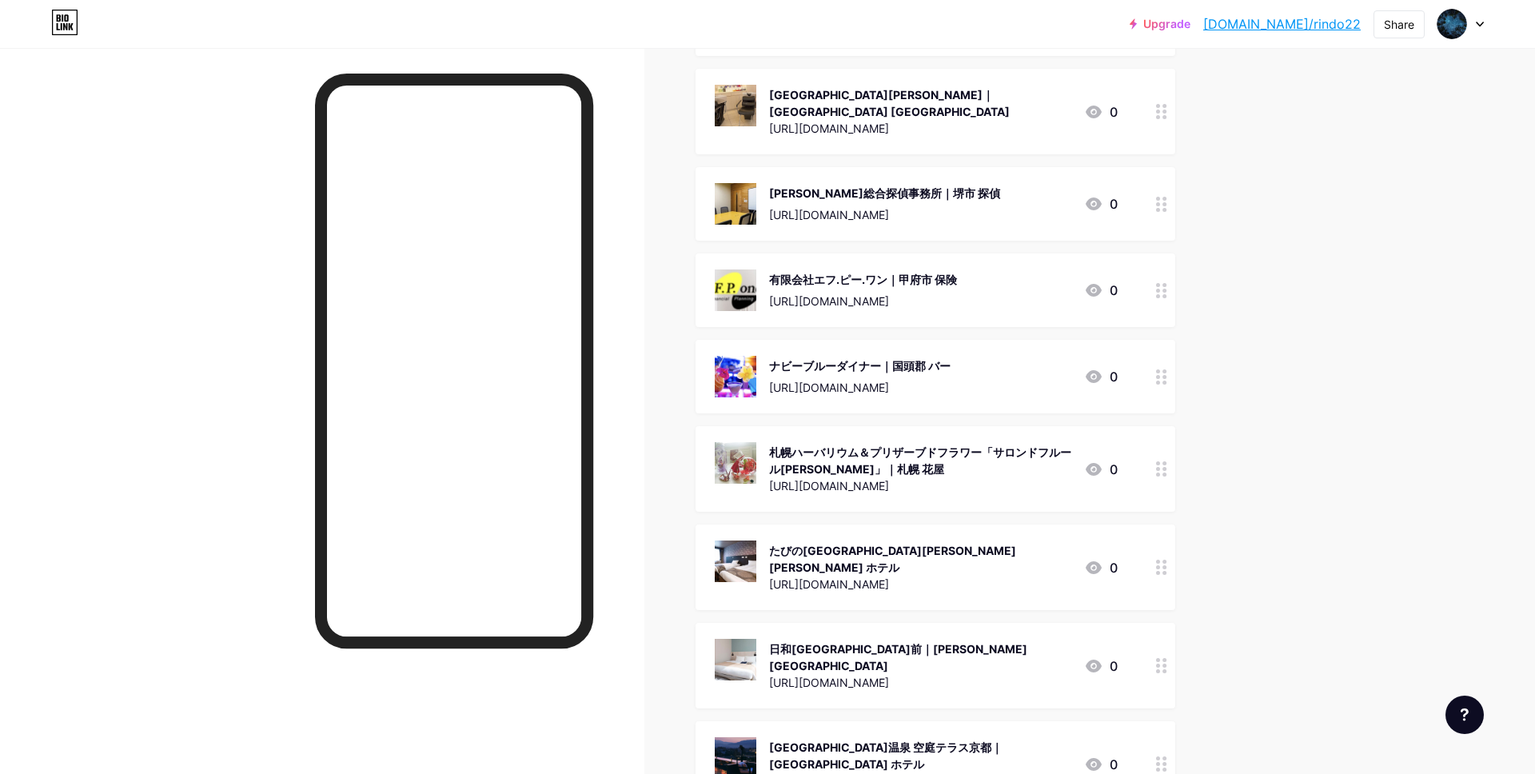
scroll to position [145415, 0]
